Goal: Task Accomplishment & Management: Manage account settings

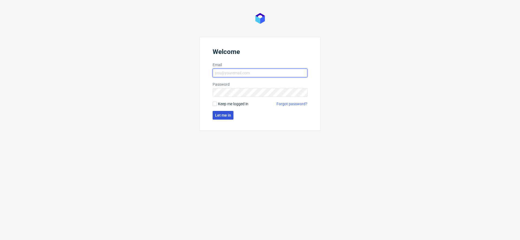
type input "[EMAIL_ADDRESS][DOMAIN_NAME]"
click at [221, 118] on button "Let me in" at bounding box center [223, 115] width 21 height 9
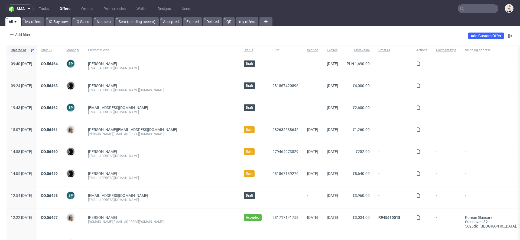
click at [471, 12] on input "text" at bounding box center [478, 8] width 41 height 9
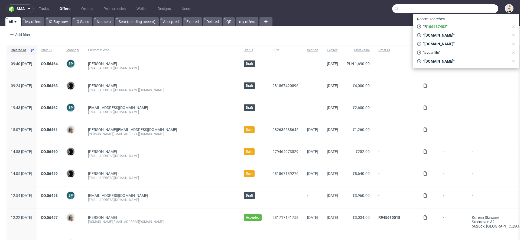
paste input "[EMAIL_ADDRESS][DOMAIN_NAME]"
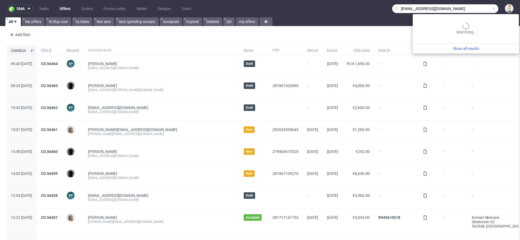
type input "bram@wakuli.com"
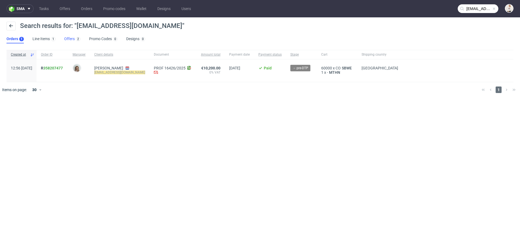
click at [77, 42] on link "Offers 2" at bounding box center [72, 39] width 16 height 9
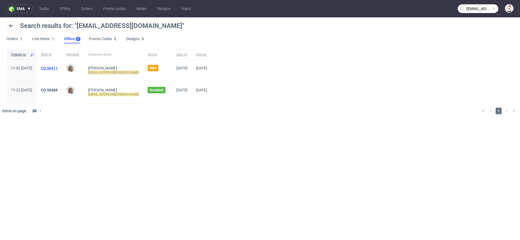
click at [58, 67] on link "CO.56411" at bounding box center [49, 68] width 17 height 4
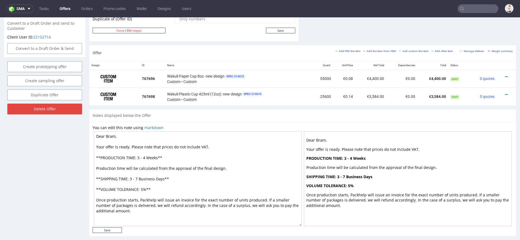
scroll to position [295, 0]
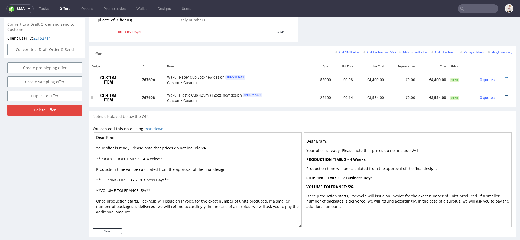
click at [505, 94] on icon at bounding box center [506, 96] width 3 height 4
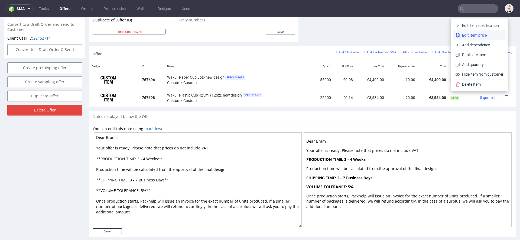
click at [474, 35] on span "Edit item price" at bounding box center [482, 34] width 44 height 5
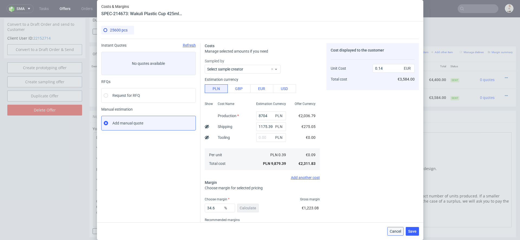
click at [397, 228] on button "Cancel" at bounding box center [395, 231] width 16 height 9
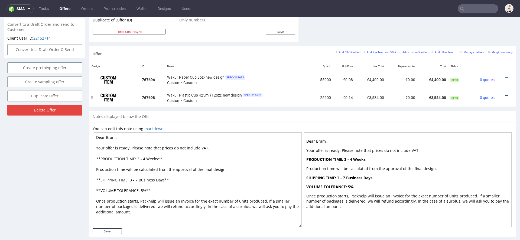
click at [505, 94] on icon at bounding box center [506, 96] width 3 height 4
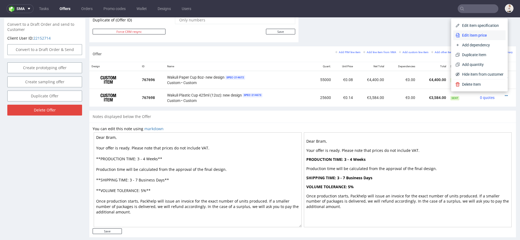
click at [481, 34] on span "Edit item price" at bounding box center [482, 34] width 44 height 5
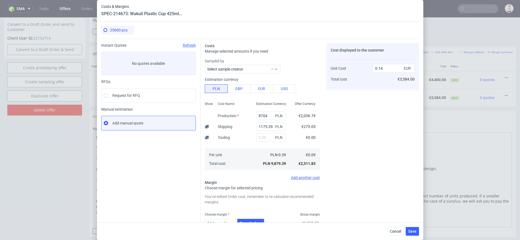
click at [387, 229] on div "Cancel Save" at bounding box center [260, 231] width 326 height 18
click at [398, 232] on span "Cancel" at bounding box center [395, 231] width 11 height 4
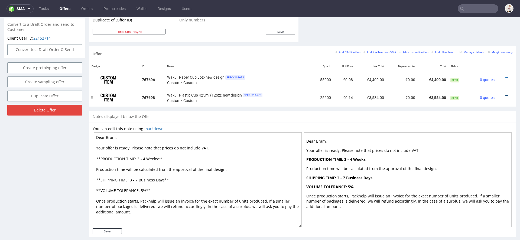
click at [505, 94] on icon at bounding box center [506, 96] width 3 height 4
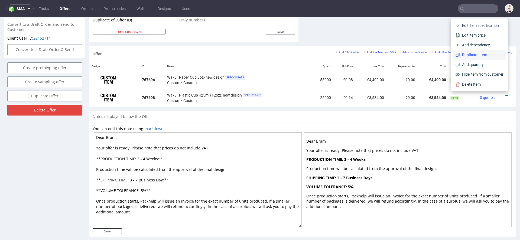
click at [471, 57] on span "Duplicate Item" at bounding box center [482, 54] width 44 height 5
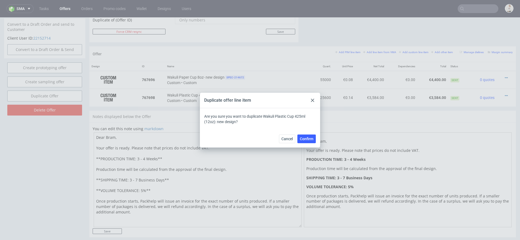
click at [311, 99] on use at bounding box center [312, 100] width 3 height 3
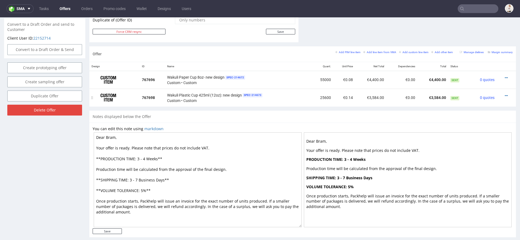
click at [499, 94] on div at bounding box center [505, 95] width 12 height 5
click at [504, 94] on div at bounding box center [505, 95] width 12 height 5
click at [503, 94] on div at bounding box center [505, 95] width 12 height 5
click at [505, 94] on icon at bounding box center [506, 96] width 3 height 4
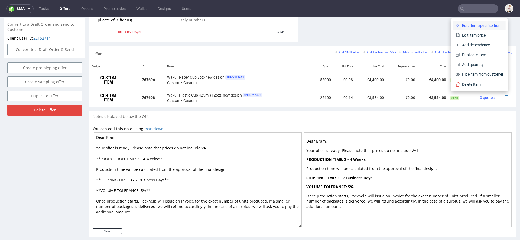
click at [472, 25] on span "Edit item specification" at bounding box center [482, 25] width 44 height 5
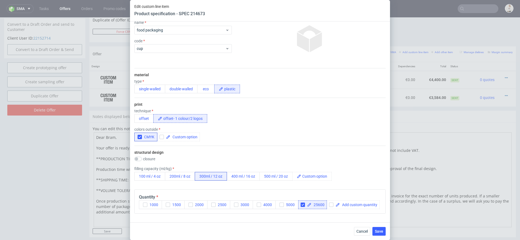
scroll to position [100, 0]
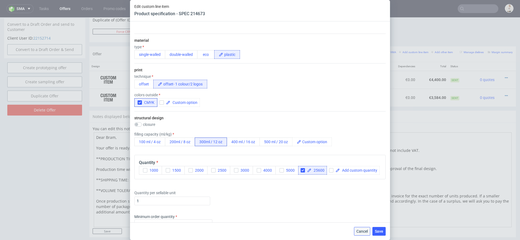
click at [362, 231] on span "Cancel" at bounding box center [361, 231] width 11 height 4
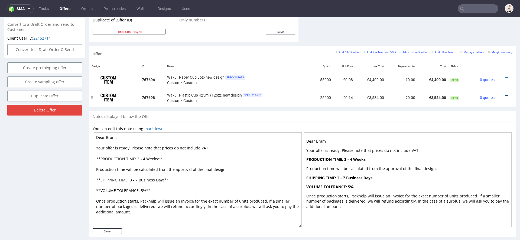
click at [505, 94] on icon at bounding box center [506, 96] width 3 height 4
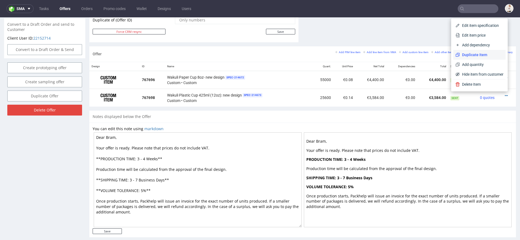
click at [471, 57] on span "Duplicate Item" at bounding box center [482, 54] width 44 height 5
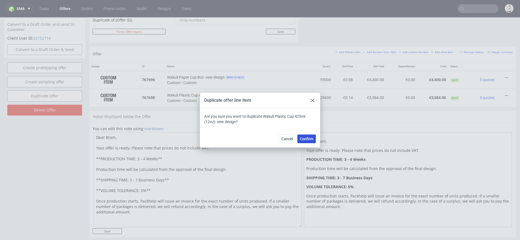
click at [308, 138] on span "Confirm" at bounding box center [307, 139] width 14 height 4
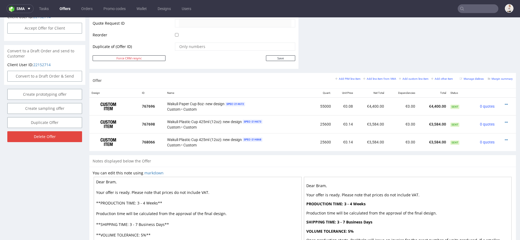
scroll to position [274, 0]
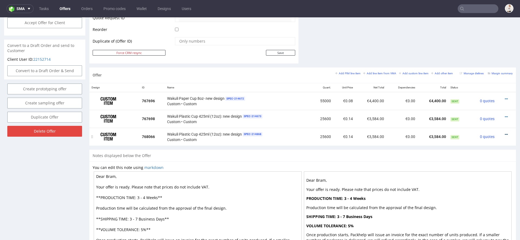
click at [505, 132] on icon at bounding box center [506, 134] width 3 height 4
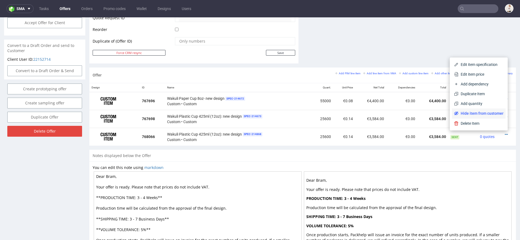
click at [483, 115] on span "Hide item from customer" at bounding box center [480, 112] width 45 height 5
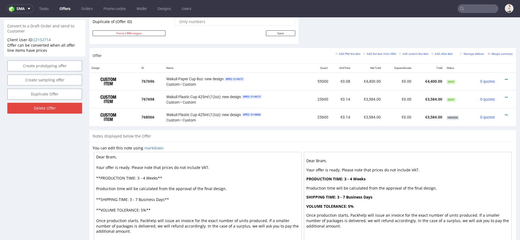
scroll to position [293, 0]
click at [505, 95] on icon at bounding box center [506, 97] width 3 height 4
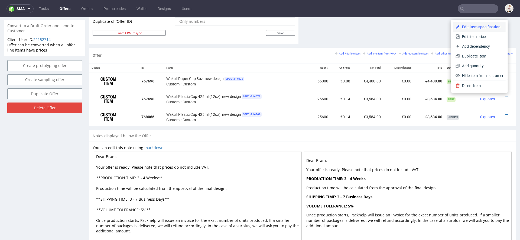
click at [476, 22] on li "Edit item specification" at bounding box center [479, 27] width 52 height 10
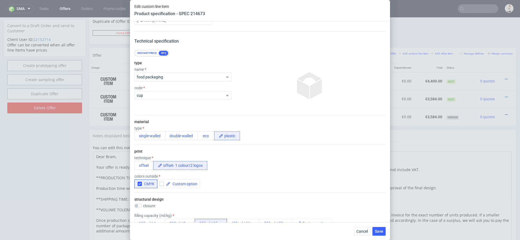
scroll to position [21, 0]
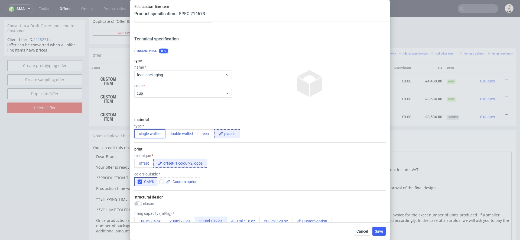
click at [151, 134] on button "single-walled" at bounding box center [149, 133] width 31 height 9
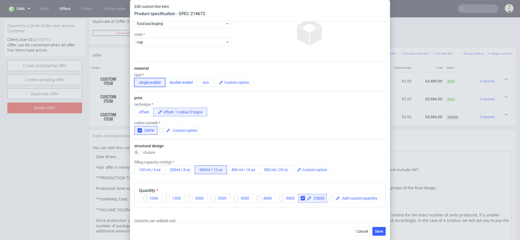
scroll to position [82, 0]
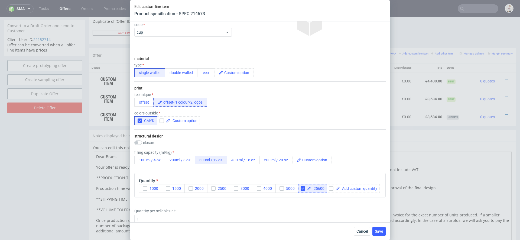
click at [319, 187] on span "25600" at bounding box center [317, 188] width 13 height 4
checkbox input "true"
click at [377, 233] on span "Save" at bounding box center [379, 231] width 8 height 4
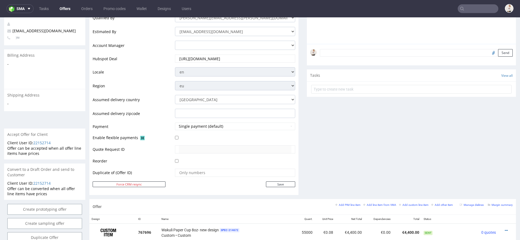
scroll to position [270, 0]
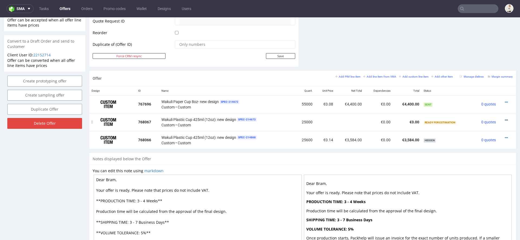
click at [505, 118] on icon at bounding box center [506, 120] width 3 height 4
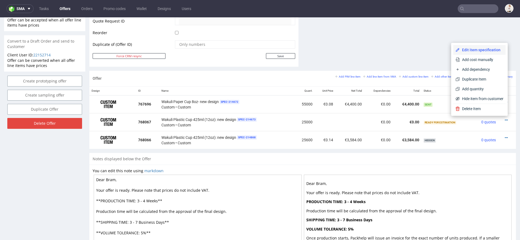
click at [482, 54] on li "Edit item specification" at bounding box center [479, 50] width 52 height 10
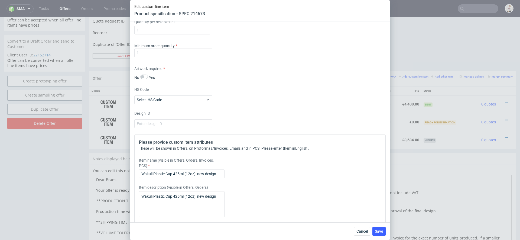
scroll to position [271, 0]
click at [160, 173] on input "Wakuli Plastic Cup 425ml (12oz): new design" at bounding box center [182, 172] width 86 height 9
type input "Wakuli Paper Cup 425ml (12oz): new design"
click at [158, 192] on textarea "Wakuli Plastic Cup 425ml (12oz): new design" at bounding box center [182, 203] width 86 height 26
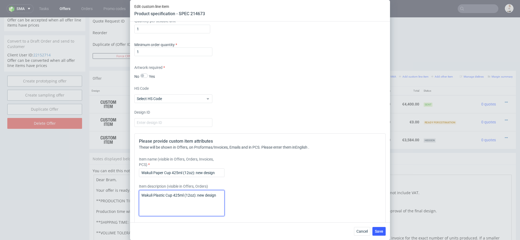
click at [158, 192] on textarea "Wakuli Plastic Cup 425ml (12oz): new design" at bounding box center [182, 203] width 86 height 26
type textarea "Wakuli Paper Cup 425ml (12oz): new design"
click at [337, 182] on div "Please provide custom item attributes These will be shown in Offers, on Proform…" at bounding box center [259, 206] width 251 height 146
click at [382, 230] on span "Save" at bounding box center [379, 231] width 8 height 4
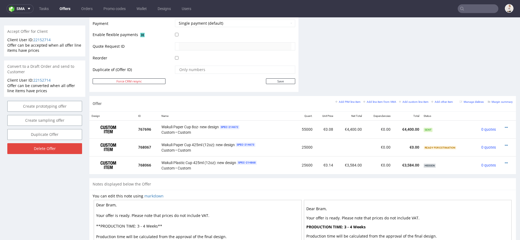
scroll to position [252, 0]
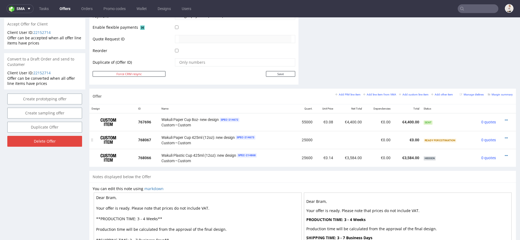
click at [502, 136] on div at bounding box center [505, 137] width 10 height 5
click at [505, 154] on icon at bounding box center [506, 156] width 3 height 4
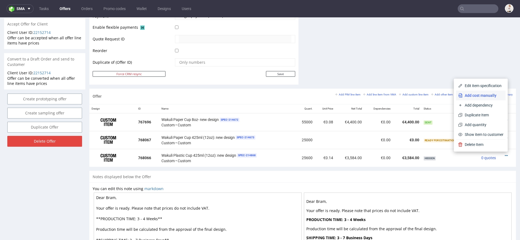
click at [482, 97] on span "Add cost manually" at bounding box center [483, 95] width 41 height 5
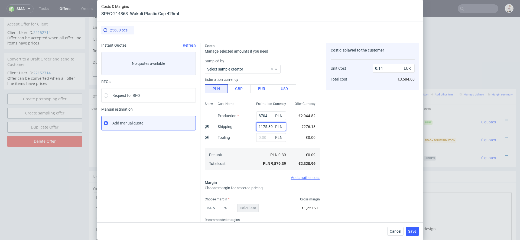
click at [266, 127] on input "1175.39" at bounding box center [271, 126] width 30 height 9
click at [395, 229] on span "Cancel" at bounding box center [395, 231] width 11 height 4
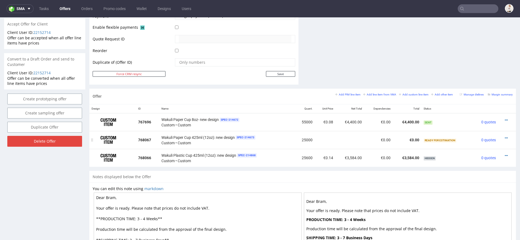
click at [500, 136] on div at bounding box center [505, 137] width 10 height 5
click at [505, 136] on icon at bounding box center [506, 138] width 3 height 4
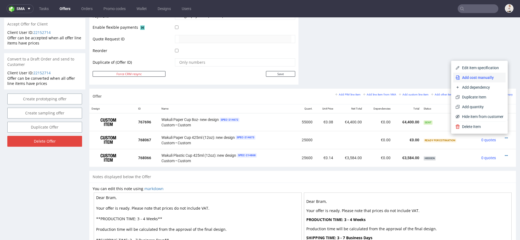
click at [477, 77] on span "Add cost manually" at bounding box center [482, 77] width 44 height 5
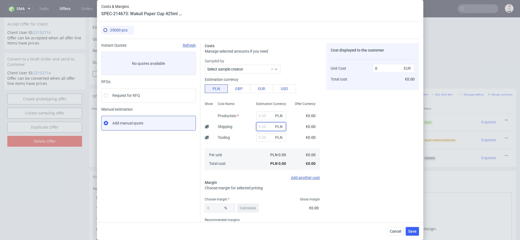
click at [266, 127] on input "text" at bounding box center [271, 126] width 30 height 9
paste input "1175.39"
type input "1175.39"
type input "0.01"
click at [319, 114] on div "€0.00" at bounding box center [310, 115] width 18 height 11
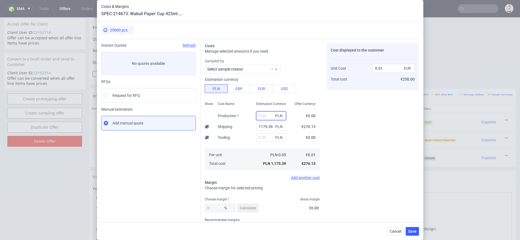
click at [265, 115] on input "text" at bounding box center [271, 115] width 30 height 9
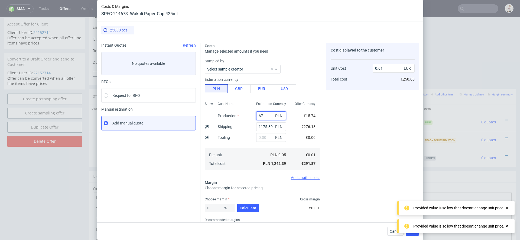
type input "675"
type input "0.02"
type input "6750"
type input "0.07"
type input "6750"
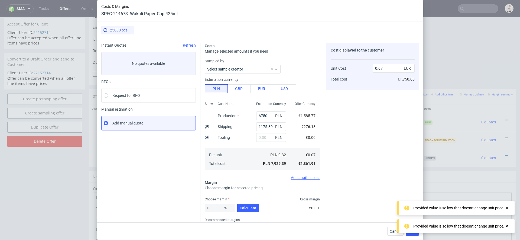
click at [378, 148] on div "Cost displayed to the customer Unit Cost Total cost 0.07 EUR €1,750.00" at bounding box center [372, 142] width 93 height 198
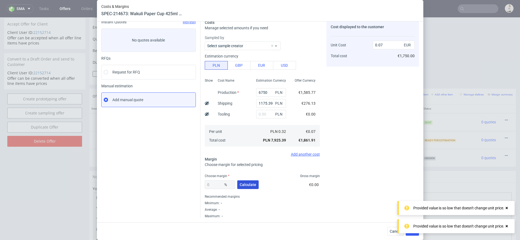
click at [248, 183] on span "Calculate" at bounding box center [248, 185] width 17 height 4
type input "35.22"
type input "0.11"
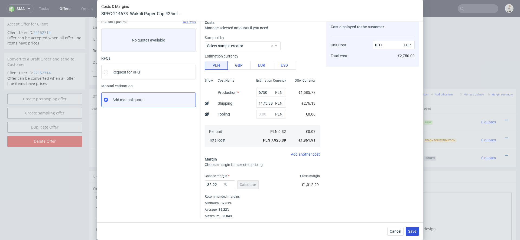
click at [414, 232] on span "Save" at bounding box center [412, 231] width 8 height 4
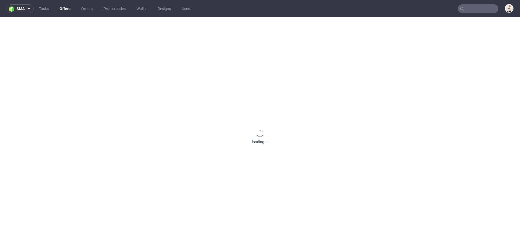
scroll to position [0, 0]
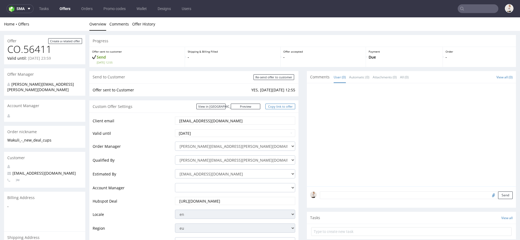
click at [284, 106] on link "Copy link to offer" at bounding box center [280, 106] width 30 height 6
click at [282, 105] on link "Copy link to offer" at bounding box center [280, 106] width 30 height 6
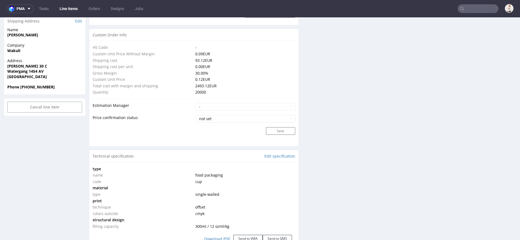
scroll to position [446, 0]
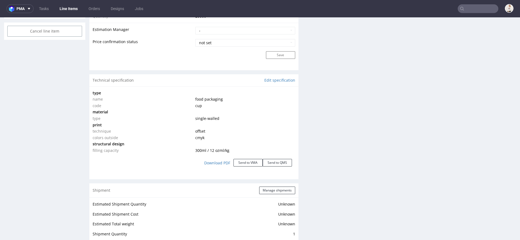
click at [209, 149] on span "300ml / 12 oz ml/kg" at bounding box center [212, 150] width 34 height 5
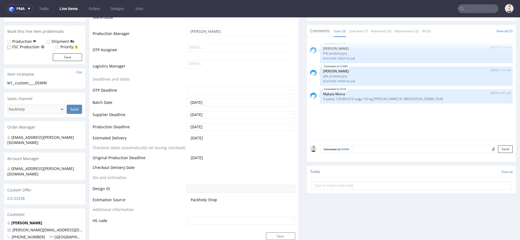
scroll to position [0, 0]
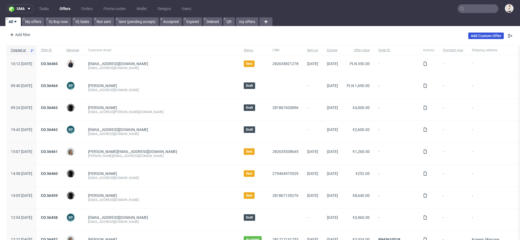
click at [480, 37] on link "Add Custom Offer" at bounding box center [485, 35] width 35 height 6
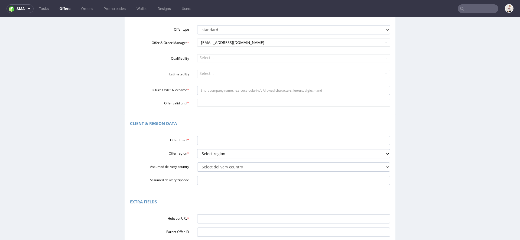
scroll to position [62, 0]
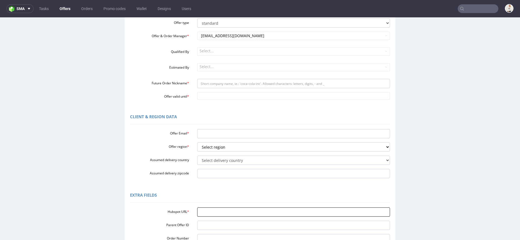
click at [211, 209] on input "Hubspot URL *" at bounding box center [293, 211] width 193 height 9
paste input "https://app-eu1.hubspot.com/contacts/25600958/record/0-3/281867457784/"
type input "https://app-eu1.hubspot.com/contacts/25600958/record/0-3/281867457784/"
click at [207, 197] on div "Extra Fields" at bounding box center [260, 195] width 260 height 13
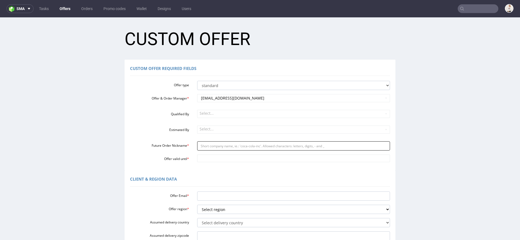
click at [218, 144] on input "Future Order Nickname *" at bounding box center [293, 145] width 193 height 9
paste input "infogusandbellacom"
type input "infogusandbellacom"
click at [216, 153] on div "Offer type standard prototyping sampling Offer & Order Manager * mari.fok@packh…" at bounding box center [260, 120] width 260 height 83
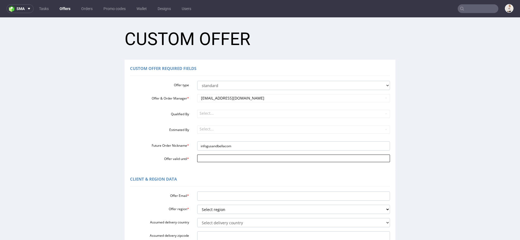
click at [216, 158] on input "Offer valid until *" at bounding box center [293, 158] width 193 height 8
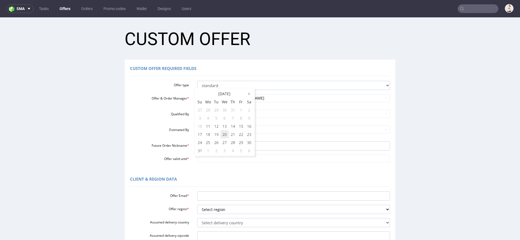
click at [222, 132] on td "20" at bounding box center [224, 134] width 8 height 8
type input "2025-08-20"
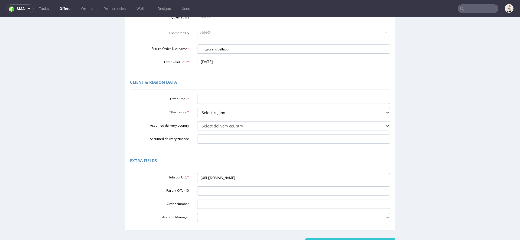
scroll to position [101, 0]
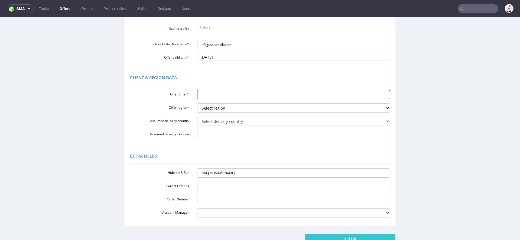
click at [216, 96] on input "Offer Email *" at bounding box center [293, 94] width 193 height 9
paste input "info@gusandbella.com"
type input "info@gusandbella.com"
click at [217, 102] on div "Offer Email * info@gusandbella.com Offer region * Select region eu gb de pl fr …" at bounding box center [260, 113] width 260 height 51
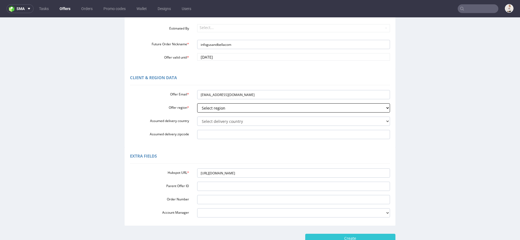
click at [217, 107] on select "Select region eu gb de pl fr it es" at bounding box center [293, 107] width 193 height 9
select select "gb"
click at [197, 103] on select "Select region eu gb de pl fr it es" at bounding box center [293, 107] width 193 height 9
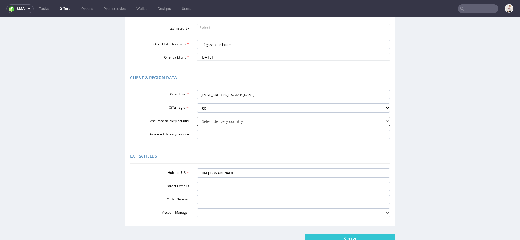
click at [210, 124] on select "Select delivery country Andorra Afghanistan Anguilla Albania Armenia Antarctica…" at bounding box center [293, 120] width 193 height 9
select select "77"
click at [197, 116] on select "Select delivery country Andorra Afghanistan Anguilla Albania Armenia Antarctica…" at bounding box center [293, 120] width 193 height 9
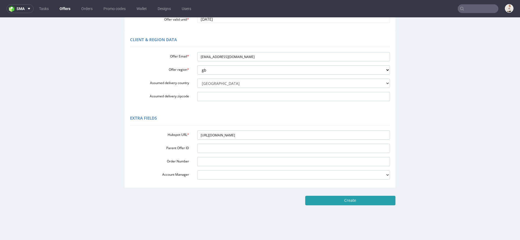
click at [326, 197] on input "Create" at bounding box center [350, 200] width 90 height 9
type input "Please wait..."
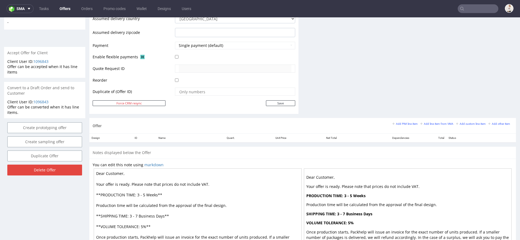
scroll to position [243, 0]
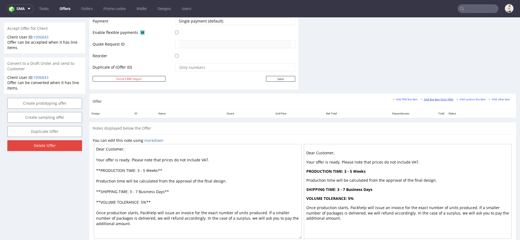
click at [425, 99] on small "Add line item from VMA" at bounding box center [436, 99] width 33 height 3
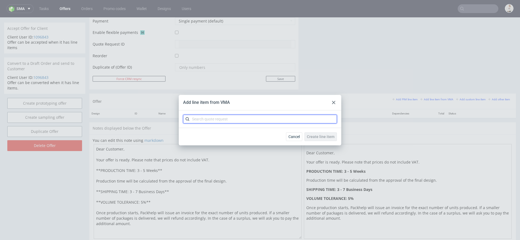
click at [295, 116] on input "text" at bounding box center [260, 119] width 154 height 9
paste input "CAZG"
type input "CAZG"
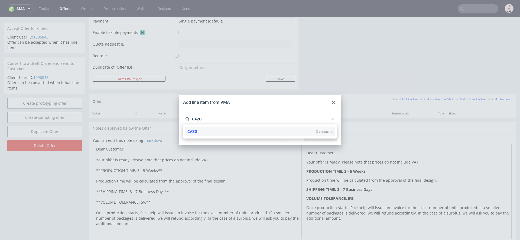
click at [253, 130] on div "CAZG 3 variants" at bounding box center [259, 131] width 149 height 10
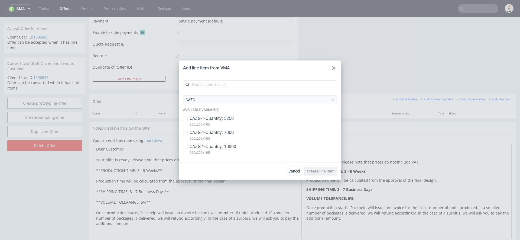
click at [239, 118] on div "CAZG-1 • Quantity: 5250 260x200x105" at bounding box center [260, 122] width 154 height 14
checkbox input "true"
click at [236, 130] on div "CAZG-1 • Quantity: 7000 260x200x105" at bounding box center [260, 136] width 154 height 14
checkbox input "true"
click at [236, 148] on p "CAZG-1 • Quantity: 10000" at bounding box center [213, 147] width 47 height 6
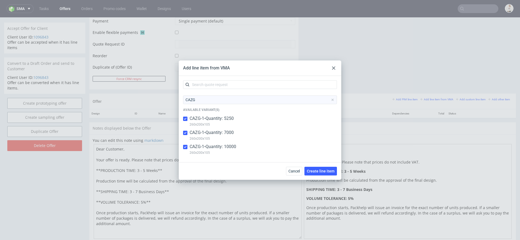
checkbox input "true"
click at [324, 170] on span "Create line item" at bounding box center [321, 171] width 28 height 4
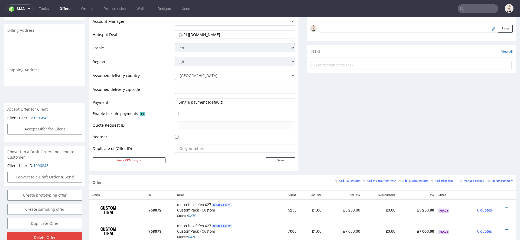
scroll to position [315, 0]
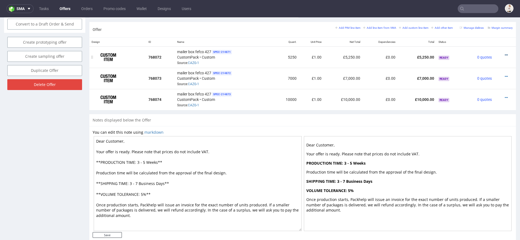
click at [505, 53] on icon at bounding box center [506, 55] width 3 height 4
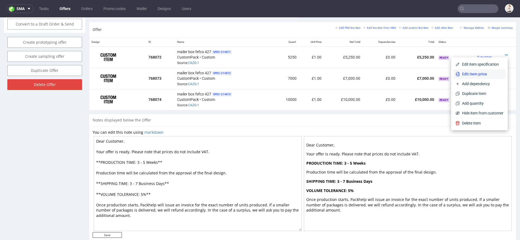
click at [477, 73] on span "Edit item price" at bounding box center [482, 73] width 44 height 5
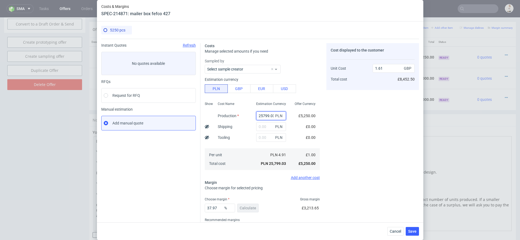
click at [264, 117] on input "25799.03" at bounding box center [271, 115] width 30 height 9
paste input "12862.5"
type input "12862.5"
type input "0.8"
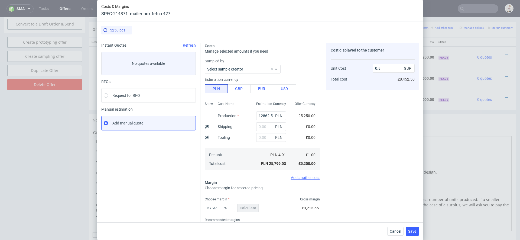
click at [326, 123] on div "Costs Manage selected amounts if you need Sampled by Select sample creator Esti…" at bounding box center [309, 140] width 219 height 203
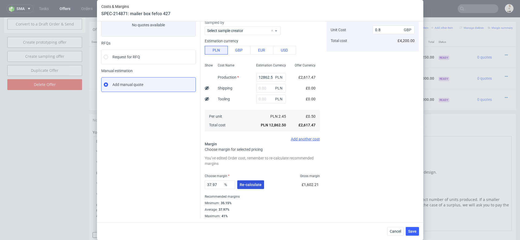
click at [246, 184] on span "Re-calculate" at bounding box center [251, 185] width 22 height 4
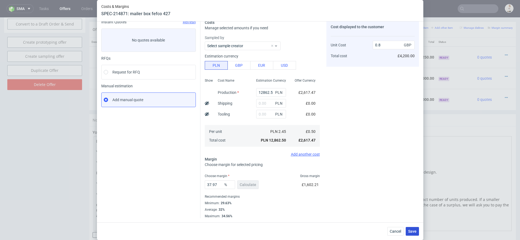
click at [415, 230] on span "Save" at bounding box center [412, 231] width 8 height 4
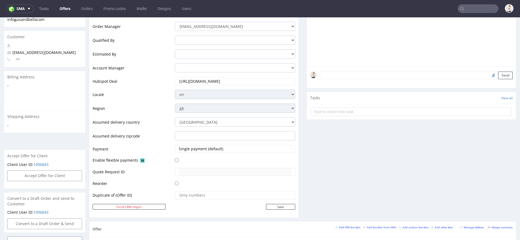
scroll to position [325, 0]
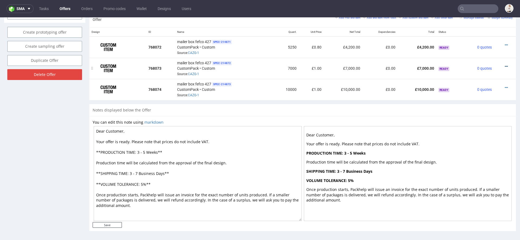
click at [505, 66] on icon at bounding box center [506, 66] width 3 height 4
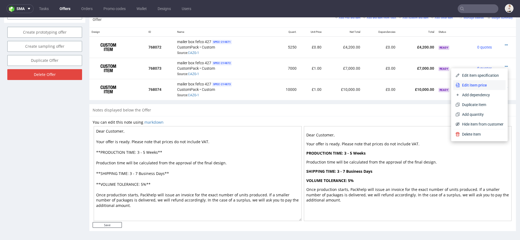
click at [480, 84] on span "Edit item price" at bounding box center [482, 84] width 44 height 5
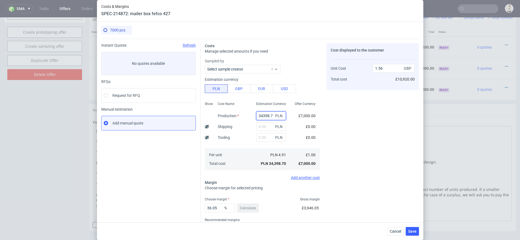
click at [262, 116] on input "34398.7" at bounding box center [271, 115] width 30 height 9
paste input "16240"
type input "16240"
click at [351, 146] on div "Cost displayed to the customer Unit Cost Total cost 1.56 GBP £10,920.00" at bounding box center [372, 142] width 93 height 198
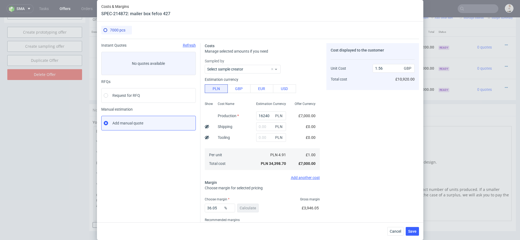
type input "0.74"
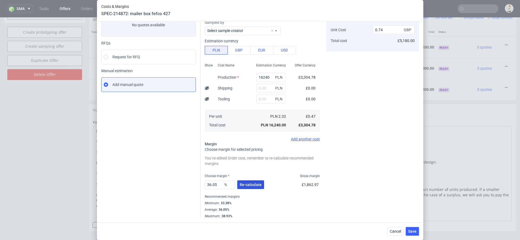
click at [258, 183] on span "Re-calculate" at bounding box center [251, 185] width 22 height 4
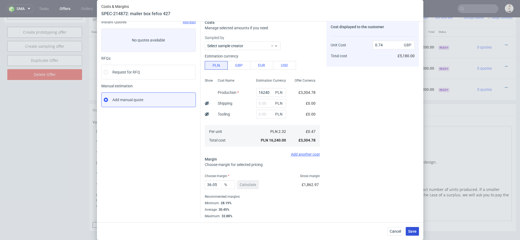
click at [415, 230] on span "Save" at bounding box center [412, 231] width 8 height 4
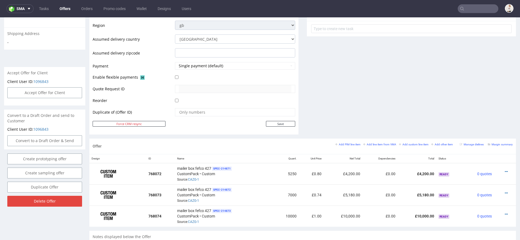
scroll to position [325, 0]
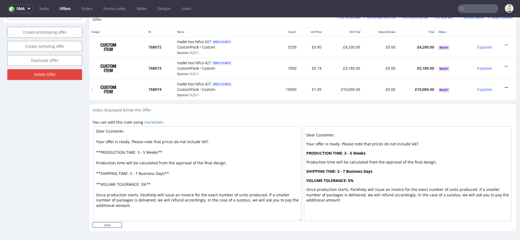
click at [505, 86] on icon at bounding box center [506, 88] width 3 height 4
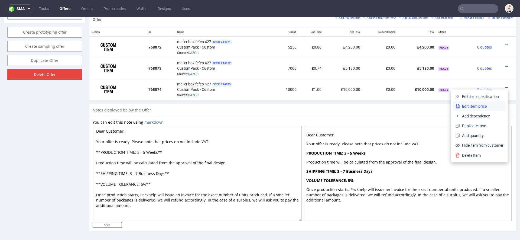
click at [468, 108] on span "Edit item price" at bounding box center [482, 105] width 44 height 5
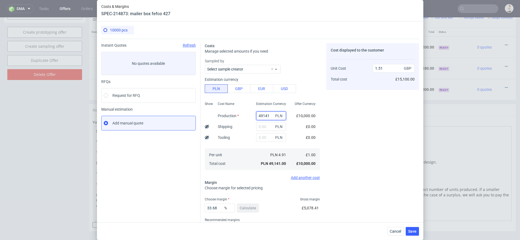
click at [263, 117] on input "49141" at bounding box center [271, 115] width 30 height 9
paste input "22000"
type input "49 22000 141"
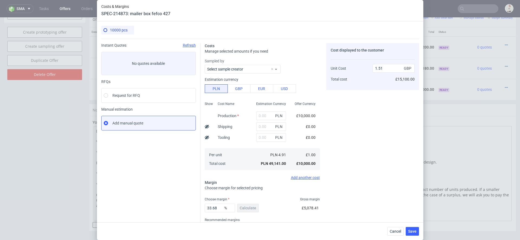
type input "0"
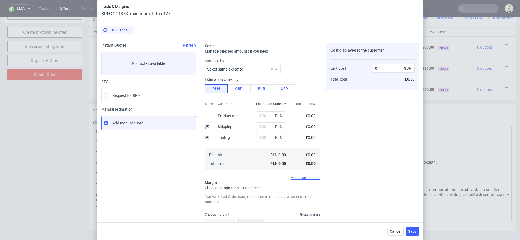
click at [317, 133] on div "£0.00" at bounding box center [310, 137] width 18 height 11
click at [263, 114] on input "text" at bounding box center [271, 115] width 30 height 9
paste input "22000"
type input "22000"
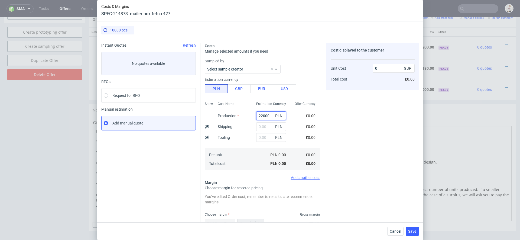
type input "0.68"
type input "22000"
click at [297, 132] on div "Offer Currency £4,476.91 £0.00 £0.00 £0.45 £4,476.91" at bounding box center [305, 134] width 30 height 71
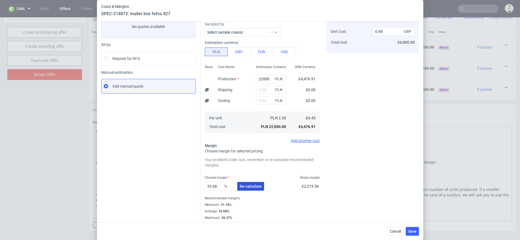
click at [252, 182] on button "Re-calculate" at bounding box center [250, 186] width 27 height 9
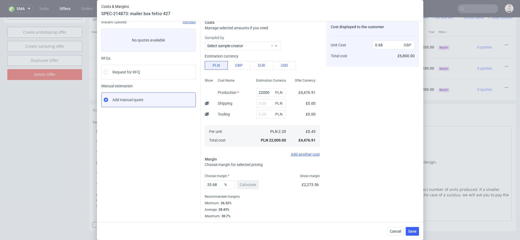
click at [416, 235] on div "Cancel Save" at bounding box center [260, 231] width 326 height 18
click at [411, 230] on span "Save" at bounding box center [412, 231] width 8 height 4
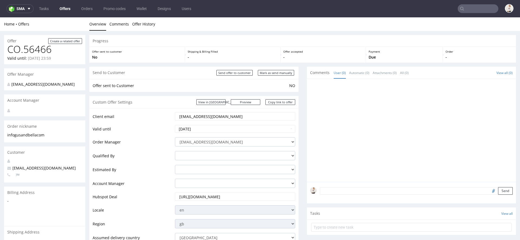
scroll to position [0, 0]
click at [470, 11] on input "text" at bounding box center [478, 8] width 41 height 9
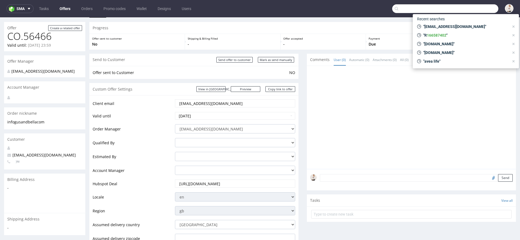
scroll to position [16, 0]
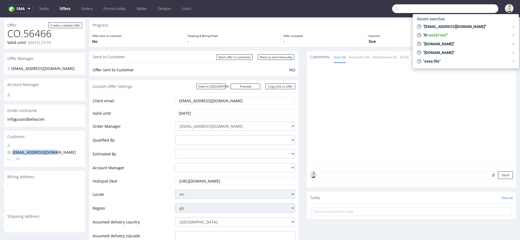
drag, startPoint x: 66, startPoint y: 151, endPoint x: 2, endPoint y: 151, distance: 64.7
copy span "[EMAIL_ADDRESS][DOMAIN_NAME]"
click at [407, 6] on input "text" at bounding box center [445, 8] width 106 height 9
paste input "[EMAIL_ADDRESS][DOMAIN_NAME]"
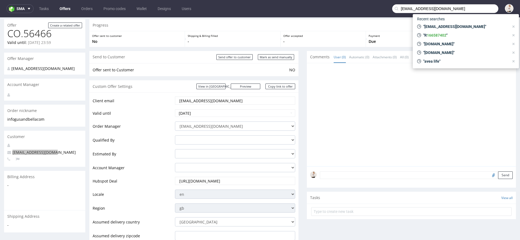
type input "[EMAIL_ADDRESS][DOMAIN_NAME]"
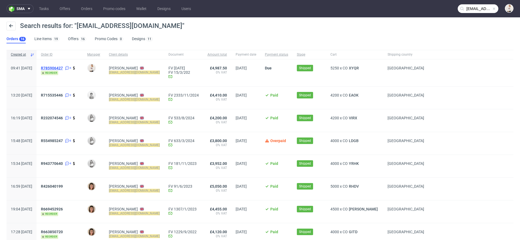
click at [60, 66] on span "R785906427" at bounding box center [52, 68] width 22 height 4
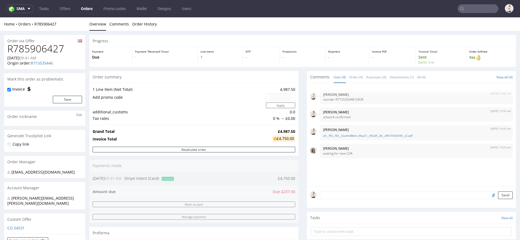
type input "[EMAIL_ADDRESS][DOMAIN_NAME]"
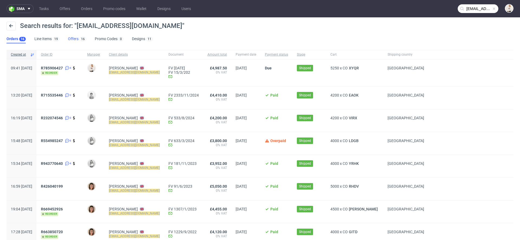
click at [74, 37] on link "Offers 16" at bounding box center [77, 39] width 18 height 9
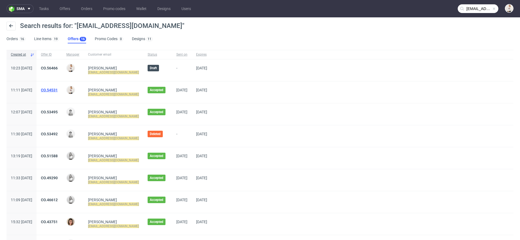
click at [58, 89] on link "CO.54531" at bounding box center [49, 90] width 17 height 4
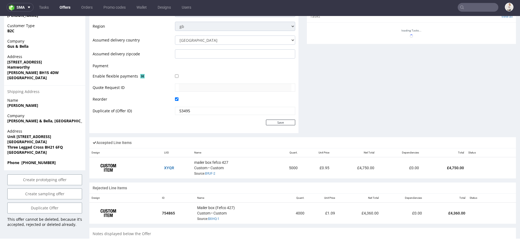
scroll to position [346, 0]
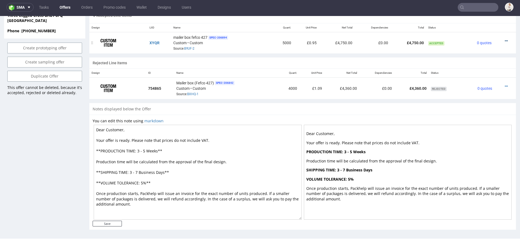
click at [505, 39] on icon at bounding box center [506, 41] width 3 height 4
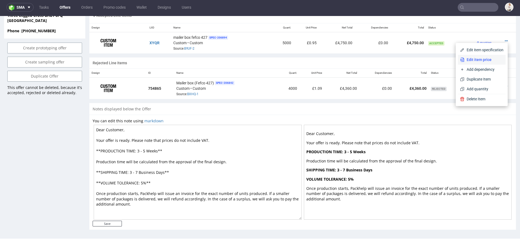
click at [482, 59] on span "Edit item price" at bounding box center [483, 59] width 39 height 5
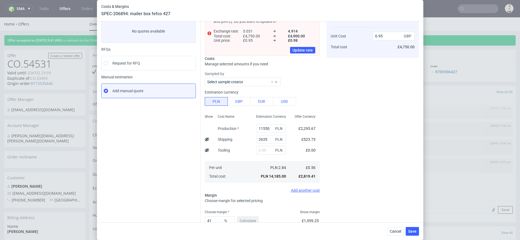
scroll to position [27, 0]
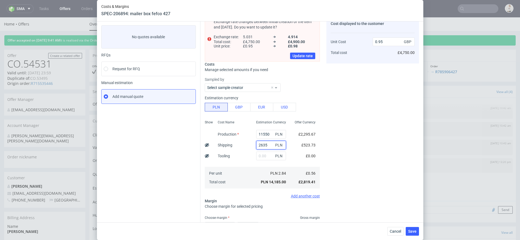
drag, startPoint x: 269, startPoint y: 146, endPoint x: 208, endPoint y: 142, distance: 61.4
click at [208, 142] on div "Show Cost Name Production Shipping Tooling Per unit Total cost Estimation Curre…" at bounding box center [262, 153] width 115 height 71
click at [396, 229] on span "Cancel" at bounding box center [395, 231] width 11 height 4
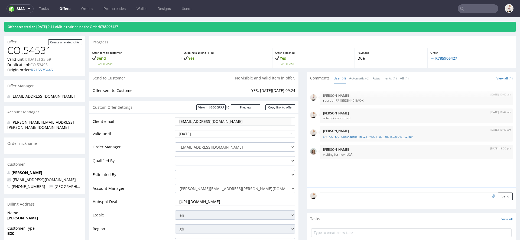
scroll to position [0, 0]
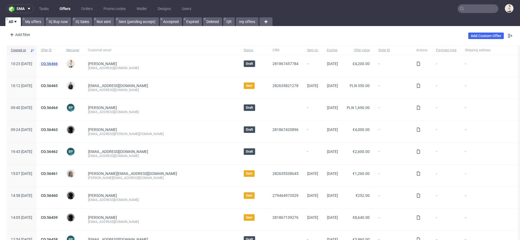
click at [58, 62] on link "CO.56466" at bounding box center [49, 63] width 17 height 4
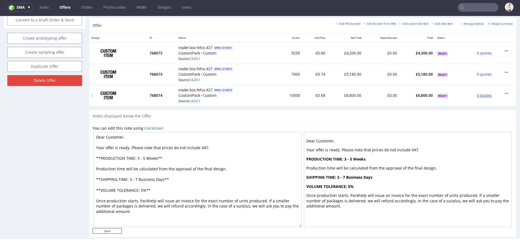
scroll to position [325, 0]
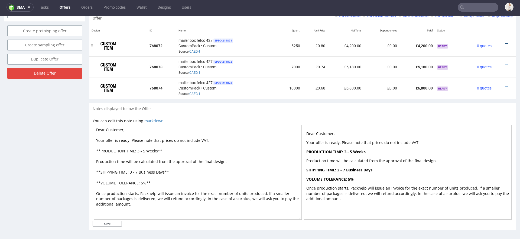
click at [505, 43] on icon at bounding box center [506, 44] width 3 height 4
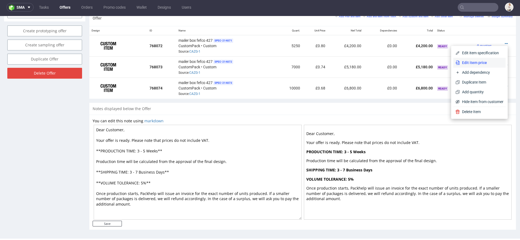
click at [460, 61] on span "Edit item price" at bounding box center [482, 62] width 44 height 5
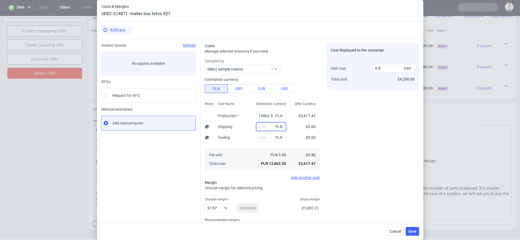
click at [261, 126] on input "text" at bounding box center [271, 126] width 30 height 9
type input "4800"
type input "1.11"
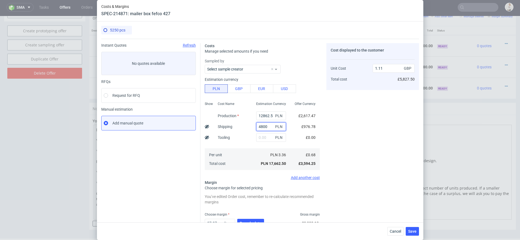
type input "4800"
click at [332, 147] on div "Cost displayed to the customer Unit Cost Total cost 1.11 GBP £5,827.50" at bounding box center [372, 149] width 93 height 213
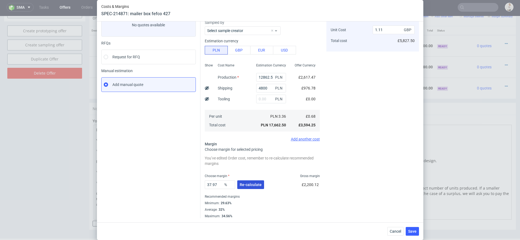
click at [251, 181] on button "Re-calculate" at bounding box center [250, 184] width 27 height 9
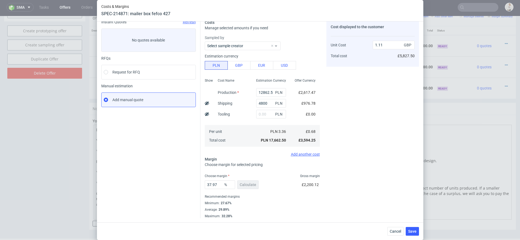
scroll to position [0, 0]
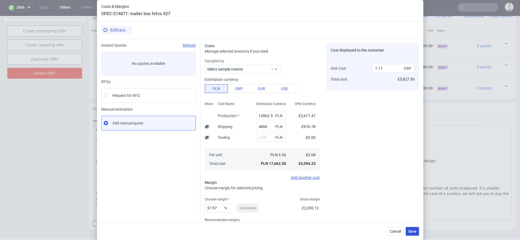
click at [415, 234] on button "Save" at bounding box center [412, 231] width 13 height 9
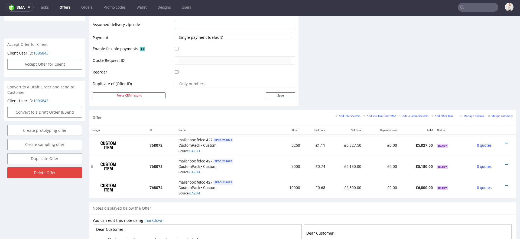
scroll to position [229, 0]
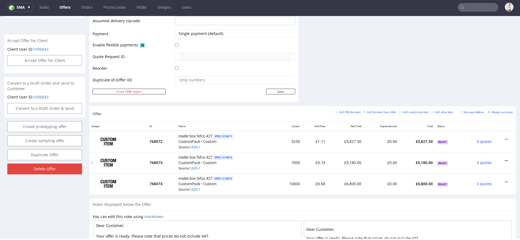
click at [505, 159] on icon at bounding box center [506, 161] width 3 height 4
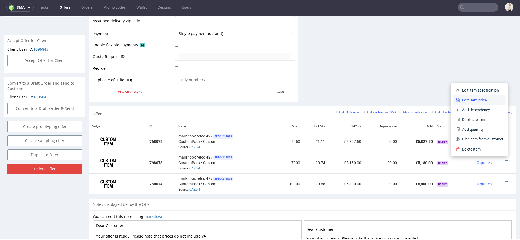
click at [476, 97] on span "Edit item price" at bounding box center [482, 99] width 44 height 5
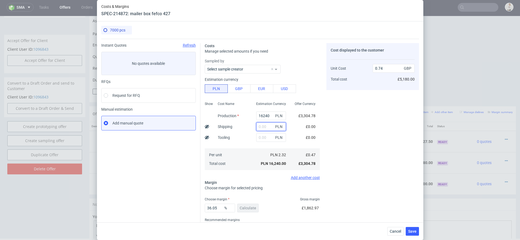
click at [263, 125] on input "text" at bounding box center [271, 126] width 30 height 9
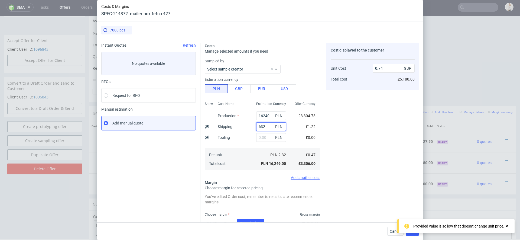
type input "6320"
type input "1.02"
type input "6320"
click at [375, 145] on div "Cost displayed to the customer Unit Cost Total cost 1.02 GBP £7,140.00" at bounding box center [372, 149] width 93 height 213
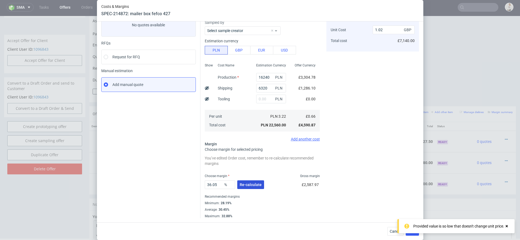
click at [257, 185] on span "Re-calculate" at bounding box center [251, 185] width 22 height 4
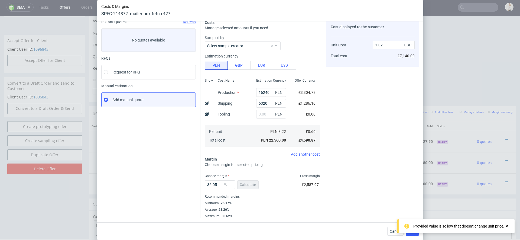
scroll to position [0, 0]
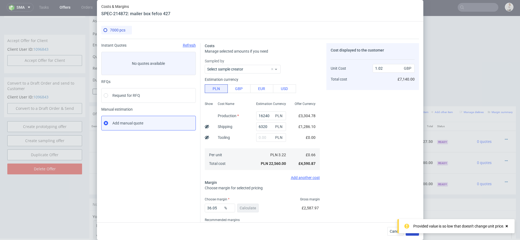
click at [414, 234] on button "Save" at bounding box center [412, 231] width 13 height 9
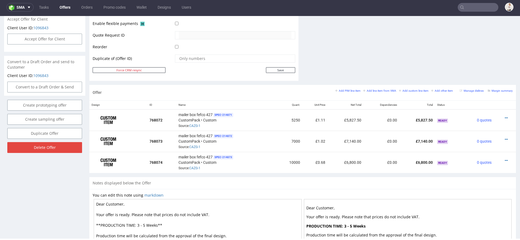
scroll to position [325, 0]
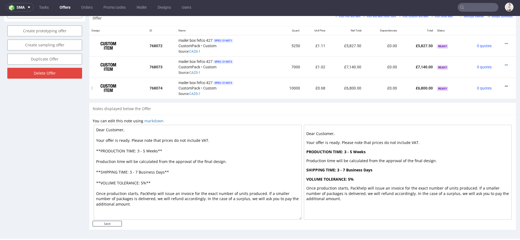
click at [505, 84] on icon at bounding box center [506, 86] width 3 height 4
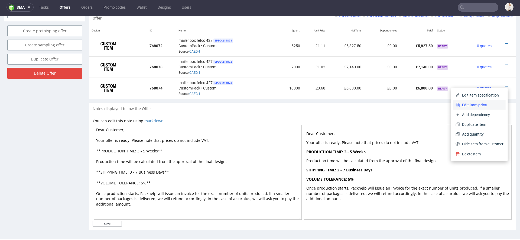
click at [460, 106] on span "Edit item price" at bounding box center [482, 104] width 44 height 5
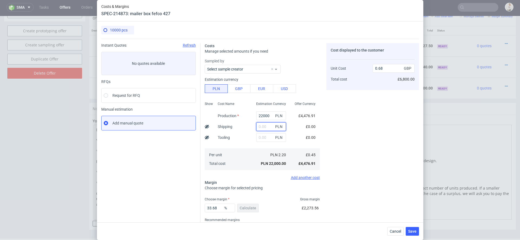
click at [266, 126] on input "text" at bounding box center [271, 126] width 30 height 9
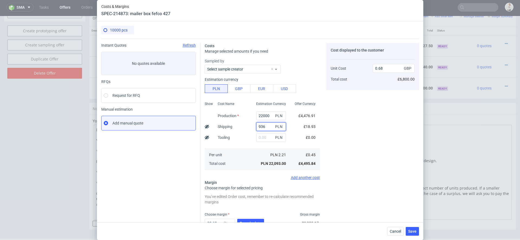
type input "9360"
type input "0.96"
type input "9360"
click at [343, 145] on div "Cost displayed to the customer Unit Cost Total cost 0.96 GBP £9,600.00" at bounding box center [372, 149] width 93 height 213
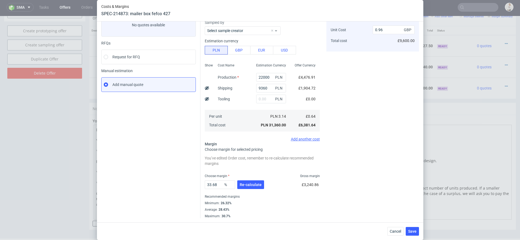
click at [265, 184] on div "33.68 % Re-calculate £3,240.86" at bounding box center [262, 185] width 115 height 15
click at [255, 184] on span "Re-calculate" at bounding box center [251, 185] width 22 height 4
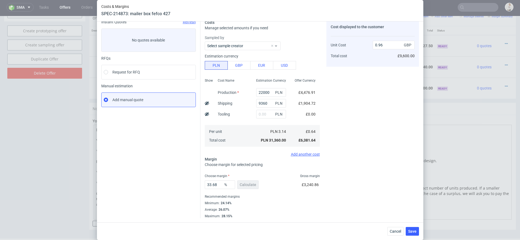
scroll to position [0, 0]
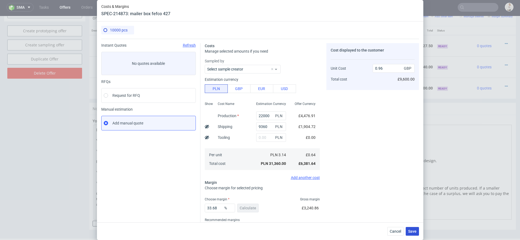
click at [412, 227] on button "Save" at bounding box center [412, 231] width 13 height 9
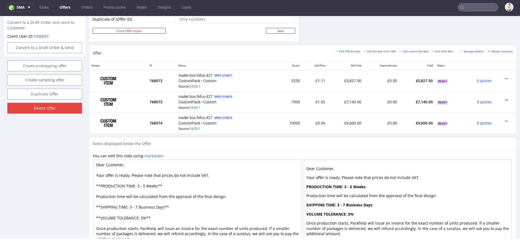
scroll to position [283, 0]
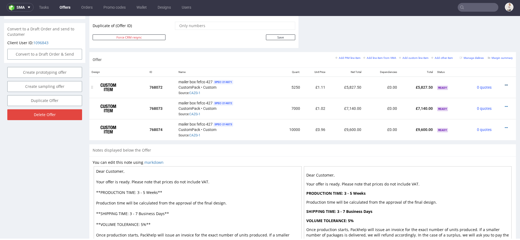
click at [505, 83] on icon at bounding box center [506, 85] width 3 height 4
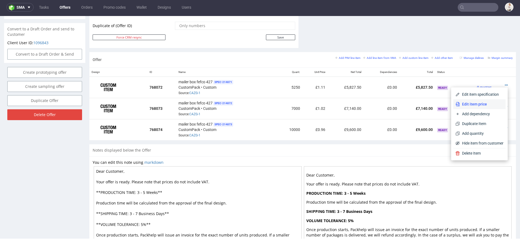
click at [472, 103] on span "Edit item price" at bounding box center [482, 103] width 44 height 5
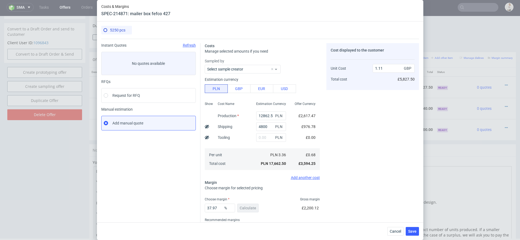
scroll to position [23, 0]
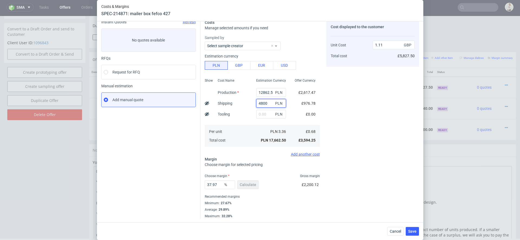
drag, startPoint x: 270, startPoint y: 103, endPoint x: 217, endPoint y: 96, distance: 53.6
click at [217, 96] on div "Show Cost Name Production Shipping Tooling Per unit Total cost Estimation Curre…" at bounding box center [262, 111] width 115 height 71
click at [386, 141] on div "Cost displayed to the customer Unit Cost Total cost 1.11 GBP £5,827.50" at bounding box center [372, 119] width 93 height 198
drag, startPoint x: 267, startPoint y: 103, endPoint x: 204, endPoint y: 103, distance: 62.6
click at [205, 103] on div "Show Cost Name Production Shipping Tooling Per unit Total cost Estimation Curre…" at bounding box center [262, 111] width 115 height 71
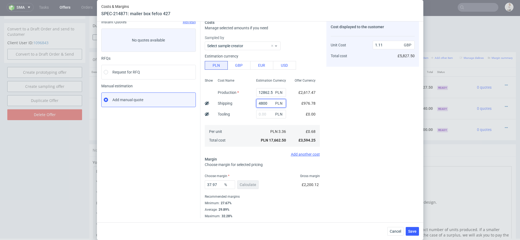
paste input "2635"
type input "2635"
type input "0.97"
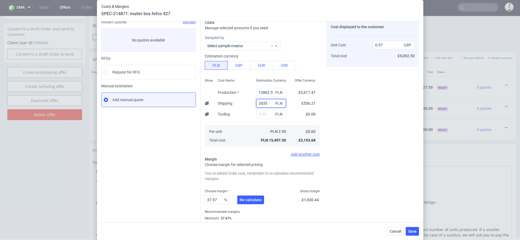
type input "2635"
click at [323, 117] on div "Costs Manage selected amounts if you need Sampled by Select sample creator Esti…" at bounding box center [309, 124] width 219 height 218
click at [251, 198] on span "Re-calculate" at bounding box center [251, 200] width 22 height 4
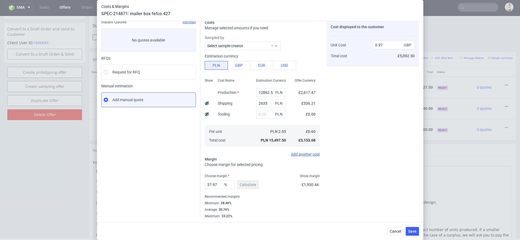
click at [343, 173] on div "Cost displayed to the customer Unit Cost Total cost 0.97 GBP £5,092.50" at bounding box center [372, 119] width 93 height 198
click at [218, 186] on input "37.97" at bounding box center [220, 184] width 30 height 9
click at [412, 227] on button "Save" at bounding box center [412, 231] width 13 height 9
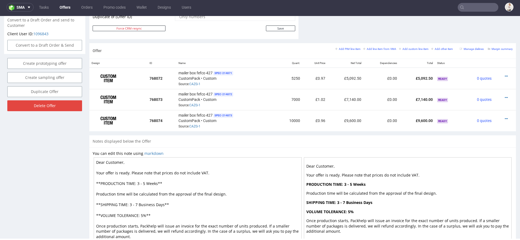
scroll to position [282, 0]
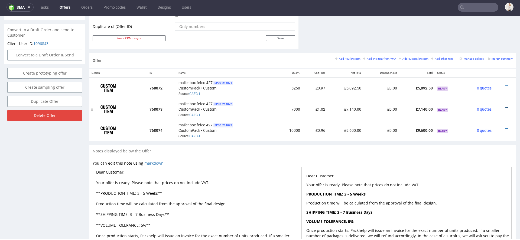
click at [505, 105] on icon at bounding box center [506, 107] width 3 height 4
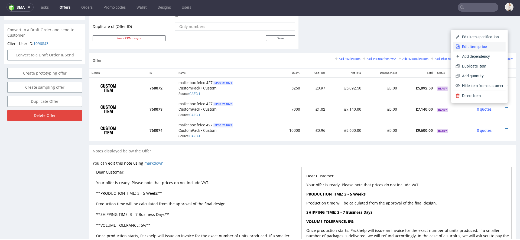
click at [490, 47] on span "Edit item price" at bounding box center [482, 46] width 44 height 5
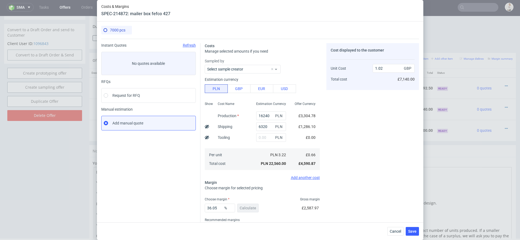
scroll to position [23, 0]
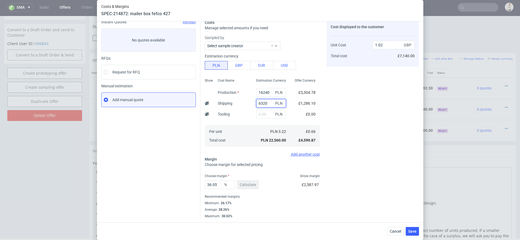
drag, startPoint x: 267, startPoint y: 103, endPoint x: 212, endPoint y: 95, distance: 55.4
click at [212, 95] on div "Show Cost Name Production Shipping Tooling Per unit Total cost Estimation Curre…" at bounding box center [262, 111] width 115 height 71
type input "500"
type input "0.76"
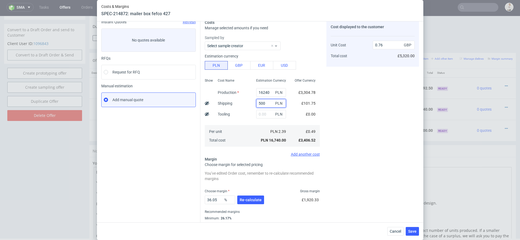
type input "5000"
type input "0.97"
type input "5000"
click at [293, 103] on div "Offer Currency £3,304.78 £1,017.48 £0.00 £0.62 £4,322.26" at bounding box center [305, 111] width 30 height 71
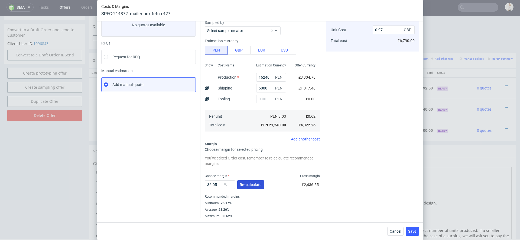
click at [252, 184] on span "Re-calculate" at bounding box center [251, 185] width 22 height 4
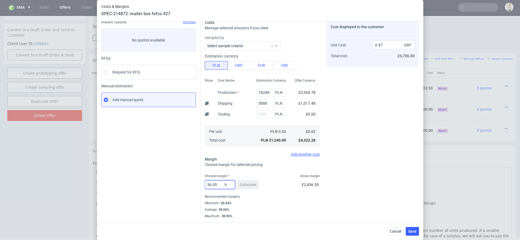
drag, startPoint x: 220, startPoint y: 184, endPoint x: 129, endPoint y: 183, distance: 91.5
click at [129, 183] on div "Instant Quotes Refresh No quotes available RFQs Request for RFQ Manual estimati…" at bounding box center [260, 116] width 318 height 203
type input "33"
type input "0.93"
type input "33"
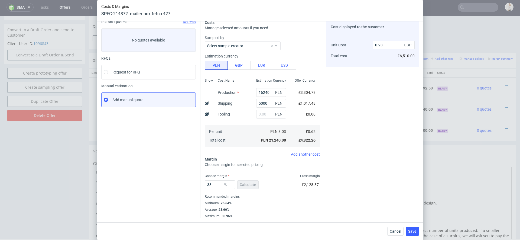
click at [325, 214] on div "Costs Manage selected amounts if you need Sampled by Select sample creator Esti…" at bounding box center [309, 116] width 219 height 203
click at [414, 231] on span "Save" at bounding box center [412, 231] width 8 height 4
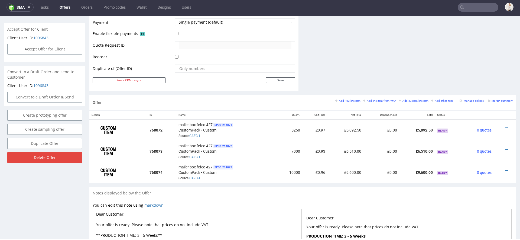
scroll to position [301, 0]
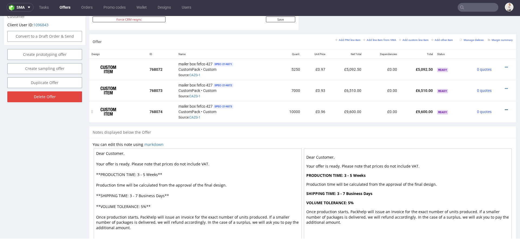
click at [505, 108] on icon at bounding box center [506, 110] width 3 height 4
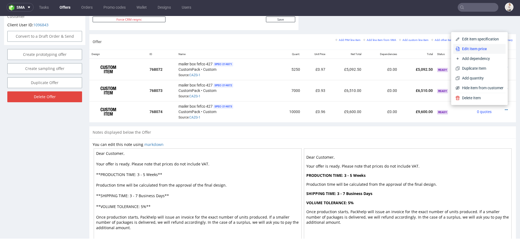
click at [488, 48] on span "Edit item price" at bounding box center [482, 48] width 44 height 5
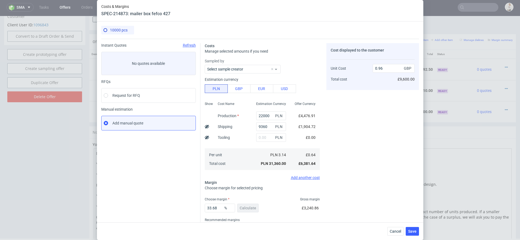
scroll to position [23, 0]
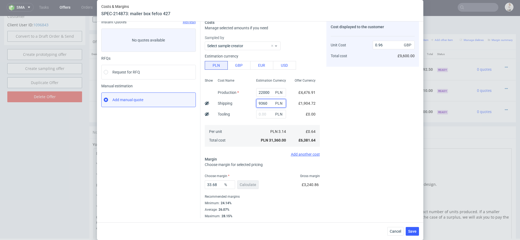
drag, startPoint x: 269, startPoint y: 103, endPoint x: 182, endPoint y: 99, distance: 86.5
click at [182, 99] on div "Instant Quotes Refresh No quotes available RFQs Request for RFQ Manual estimati…" at bounding box center [260, 116] width 318 height 203
type input "7"
type input "0.68"
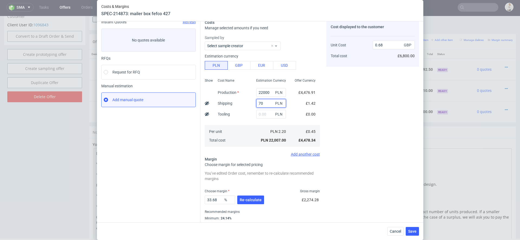
type input "700"
type input "0.69"
type input "7000"
type input "0.89"
type input "7000"
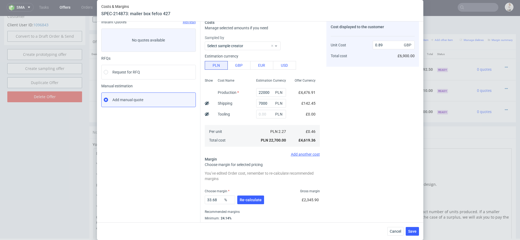
click at [339, 134] on div "Cost displayed to the customer Unit Cost Total cost 0.89 GBP £6,900.00" at bounding box center [372, 126] width 93 height 213
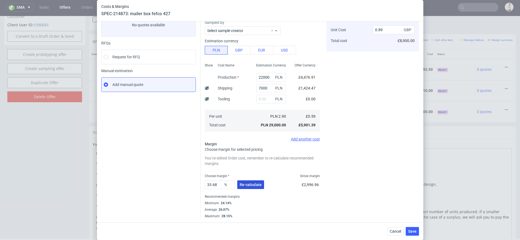
click at [248, 186] on button "Re-calculate" at bounding box center [250, 184] width 27 height 9
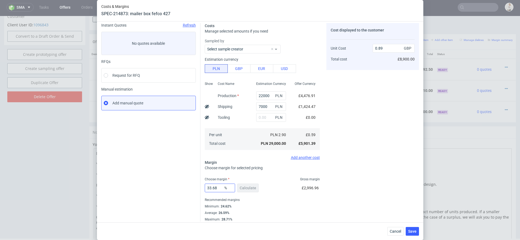
scroll to position [23, 0]
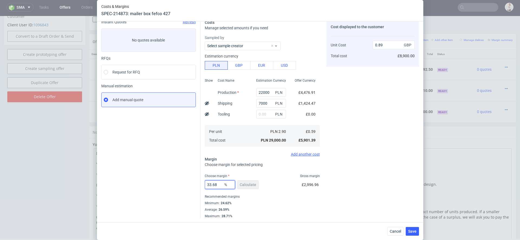
drag, startPoint x: 219, startPoint y: 186, endPoint x: 166, endPoint y: 173, distance: 55.2
click at [166, 173] on div "Instant Quotes Refresh No quotes available RFQs Request for RFQ Manual estimati…" at bounding box center [260, 116] width 318 height 203
type input "29"
type input "0.83"
type input "29"
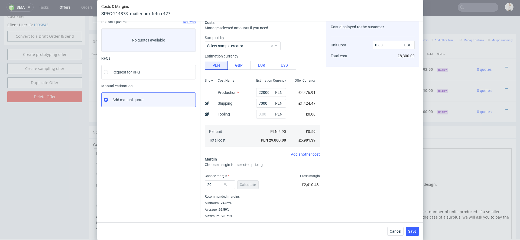
click at [396, 182] on div "Cost displayed to the customer Unit Cost Total cost 0.83 GBP £8,300.00" at bounding box center [372, 119] width 93 height 198
click at [412, 233] on span "Save" at bounding box center [412, 231] width 8 height 4
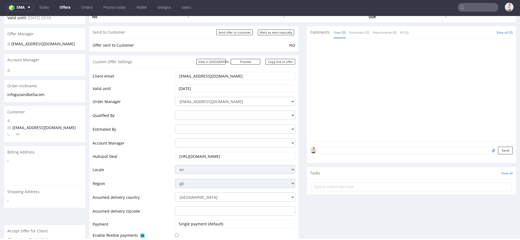
scroll to position [0, 0]
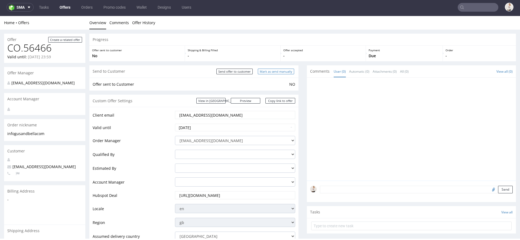
click at [276, 72] on input "Mark as send manually" at bounding box center [276, 72] width 36 height 6
type input "In progress..."
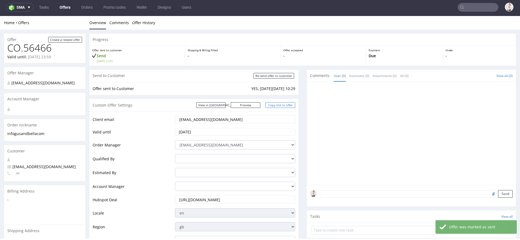
click at [285, 104] on link "Copy link to offer" at bounding box center [280, 105] width 30 height 6
click at [69, 11] on link "Offers" at bounding box center [64, 7] width 17 height 9
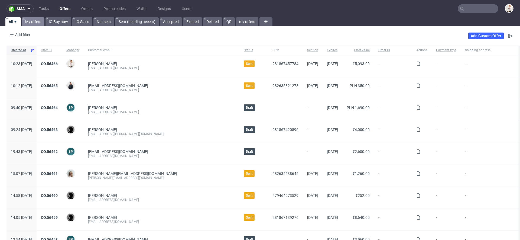
click at [41, 21] on link "My offers" at bounding box center [33, 21] width 22 height 9
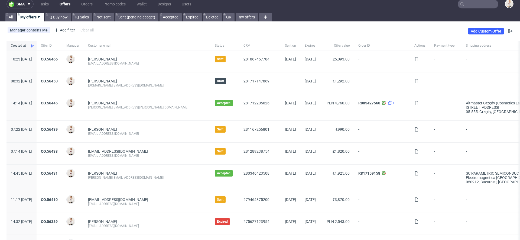
scroll to position [6, 0]
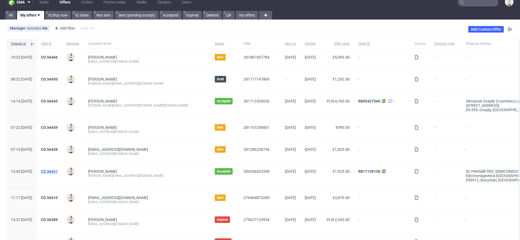
click at [58, 170] on link "CO.56431" at bounding box center [49, 171] width 17 height 4
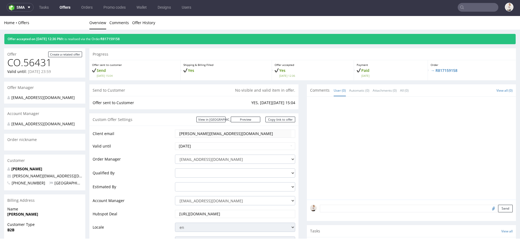
scroll to position [1, 0]
click at [68, 6] on link "Offers" at bounding box center [64, 7] width 17 height 9
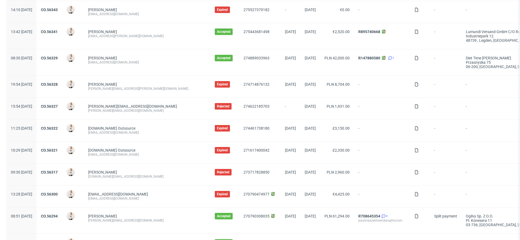
scroll to position [522, 0]
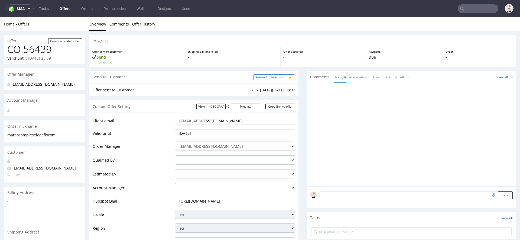
click at [276, 76] on input "Re-send offer to customer" at bounding box center [273, 77] width 41 height 6
type input "In progress..."
click at [281, 75] on input "Re-send offer to customer" at bounding box center [273, 77] width 41 height 6
type input "In progress..."
click at [282, 76] on input "Re-send offer to customer" at bounding box center [273, 77] width 41 height 6
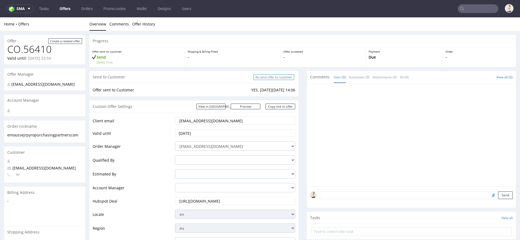
type input "In progress..."
click at [275, 76] on input "Re-send offer to customer" at bounding box center [273, 77] width 41 height 6
type input "In progress..."
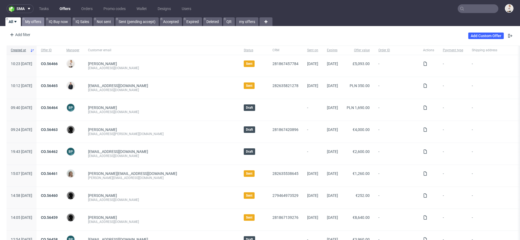
click at [33, 22] on link "My offers" at bounding box center [33, 21] width 22 height 9
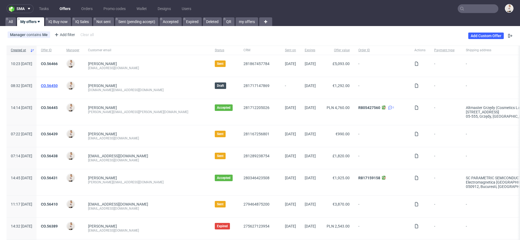
click at [58, 85] on link "CO.56450" at bounding box center [49, 85] width 17 height 4
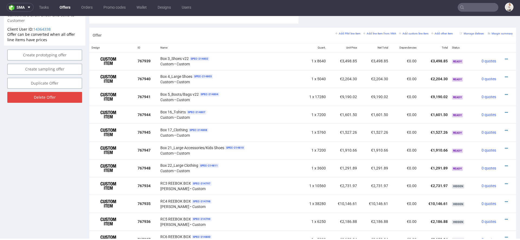
scroll to position [307, 0]
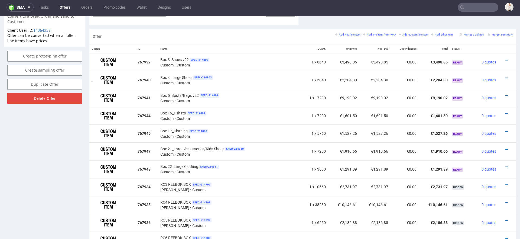
click at [505, 76] on icon at bounding box center [506, 78] width 3 height 4
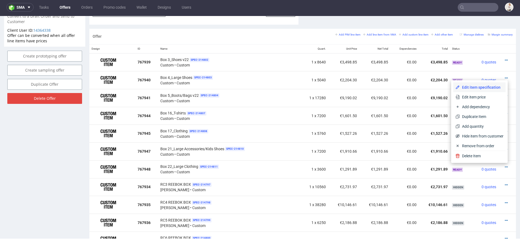
click at [477, 88] on span "Edit item specification" at bounding box center [482, 86] width 44 height 5
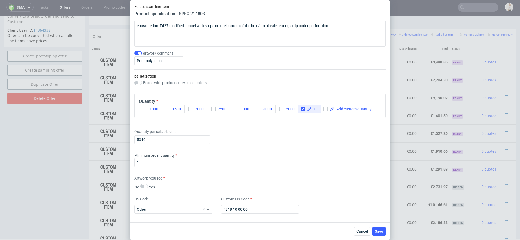
scroll to position [662, 0]
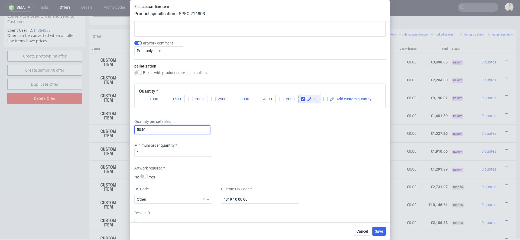
drag, startPoint x: 152, startPoint y: 129, endPoint x: 56, endPoint y: 128, distance: 95.3
click at [56, 128] on div "Edit custom line item Product specification - SPEC 214803 Supplier TFP Sp. z o.…" at bounding box center [260, 120] width 520 height 240
click at [210, 127] on input "3600" at bounding box center [172, 129] width 76 height 9
type input "3600"
click at [241, 135] on div "Supplier TFP Sp. z o.o. Technical specification Instant price RFQ Type Product …" at bounding box center [260, 121] width 260 height 201
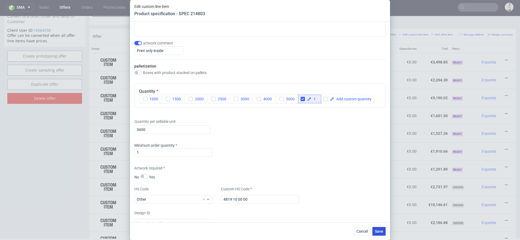
click at [379, 230] on span "Save" at bounding box center [379, 231] width 8 height 4
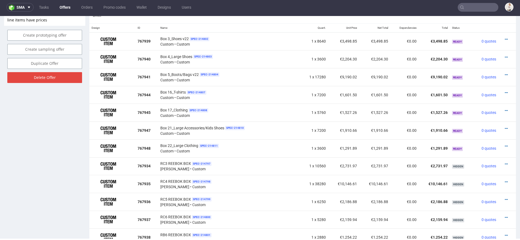
scroll to position [324, 0]
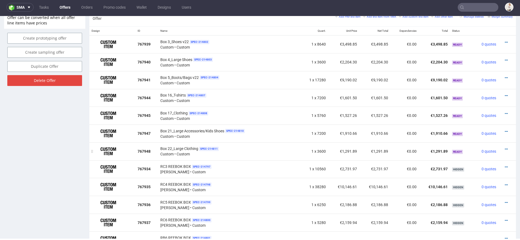
click at [500, 147] on div at bounding box center [505, 148] width 10 height 5
click at [502, 147] on div at bounding box center [505, 148] width 10 height 5
click at [500, 147] on div at bounding box center [505, 148] width 10 height 5
click at [505, 147] on icon at bounding box center [506, 149] width 3 height 4
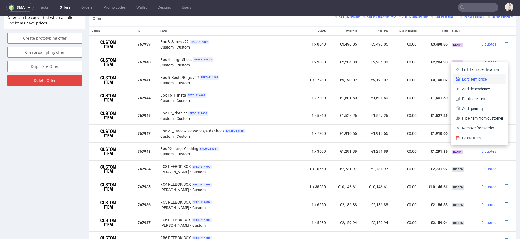
click at [478, 76] on span "Edit item price" at bounding box center [482, 78] width 44 height 5
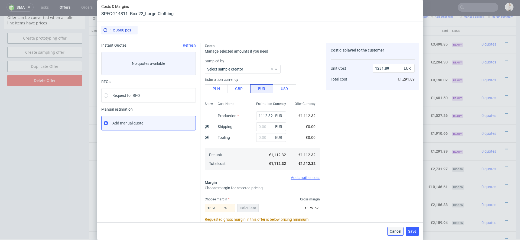
click at [395, 233] on button "Cancel" at bounding box center [395, 231] width 16 height 9
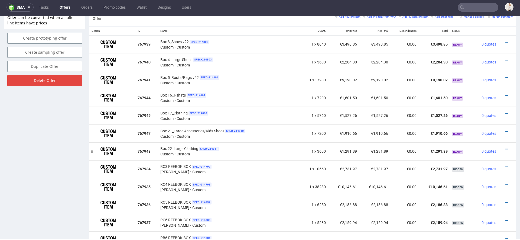
click at [500, 147] on div at bounding box center [505, 148] width 10 height 5
click at [505, 147] on icon at bounding box center [506, 149] width 3 height 4
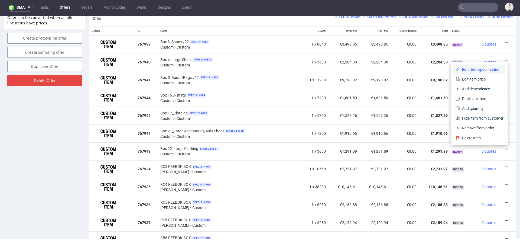
click at [477, 68] on span "Edit item specification" at bounding box center [482, 69] width 44 height 5
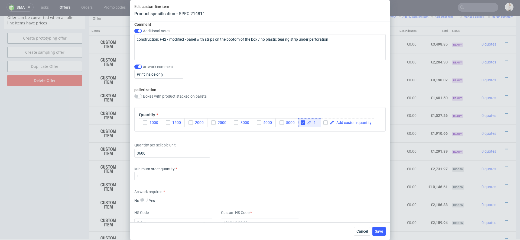
scroll to position [637, 0]
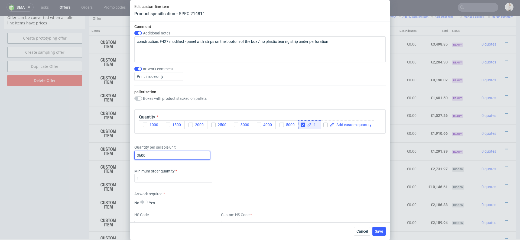
drag, startPoint x: 155, startPoint y: 155, endPoint x: 90, endPoint y: 155, distance: 65.8
click at [90, 155] on div "Edit custom line item Product specification - SPEC 214811 Supplier TFP Sp. z o.…" at bounding box center [260, 120] width 520 height 240
type input "2160"
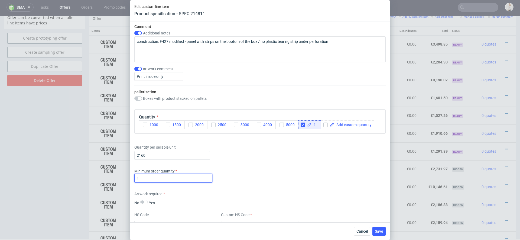
click at [263, 179] on div "Minimum order quantity 1" at bounding box center [259, 176] width 251 height 16
click at [378, 227] on button "Save" at bounding box center [378, 231] width 13 height 9
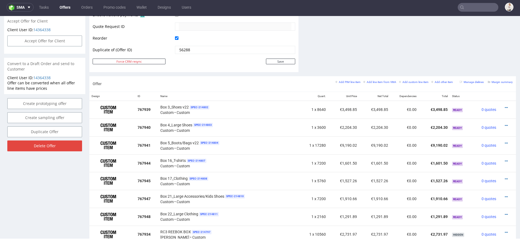
scroll to position [261, 0]
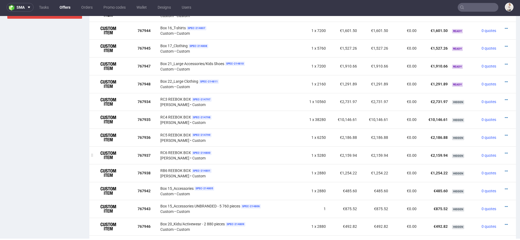
scroll to position [382, 0]
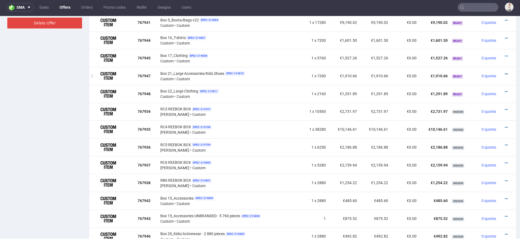
click at [505, 72] on icon at bounding box center [506, 74] width 3 height 4
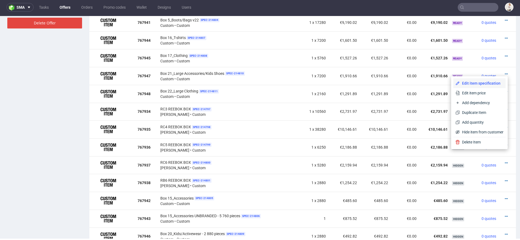
click at [470, 82] on span "Edit item specification" at bounding box center [482, 82] width 44 height 5
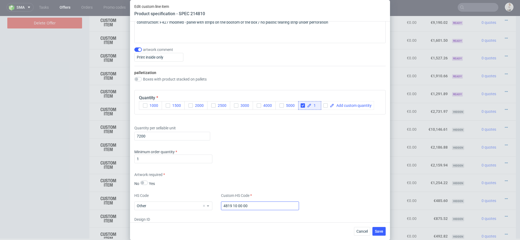
scroll to position [653, 0]
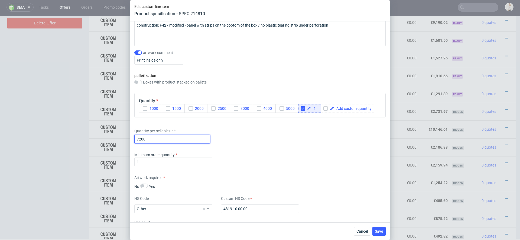
click at [148, 138] on input "7200" at bounding box center [172, 139] width 76 height 9
type input "7191"
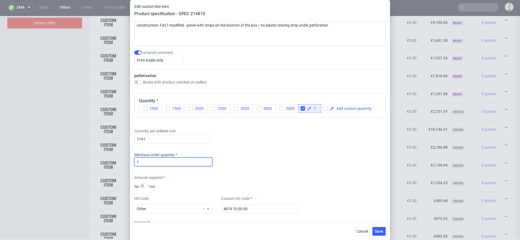
click at [252, 160] on div "Minimum order quantity 1" at bounding box center [259, 160] width 251 height 16
click at [380, 230] on span "Save" at bounding box center [379, 231] width 8 height 4
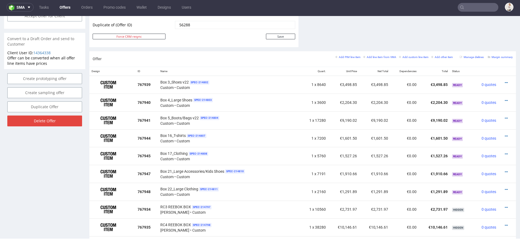
scroll to position [282, 0]
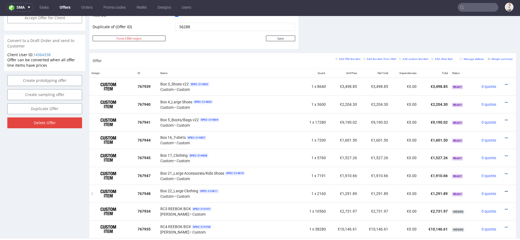
click at [505, 189] on icon at bounding box center [506, 191] width 3 height 4
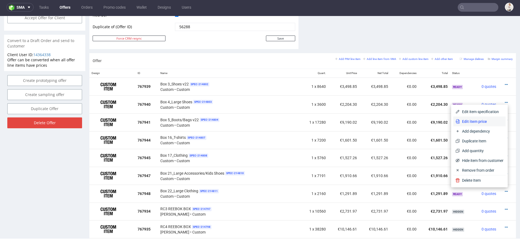
click at [480, 122] on span "Edit item price" at bounding box center [482, 121] width 44 height 5
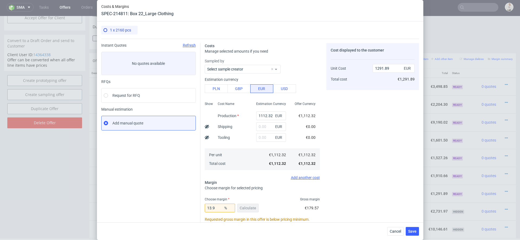
click at [370, 139] on div "Cost displayed to the customer Unit Cost Total cost 1291.89 EUR €1,291.89" at bounding box center [372, 172] width 93 height 258
click at [395, 232] on span "Cancel" at bounding box center [395, 231] width 11 height 4
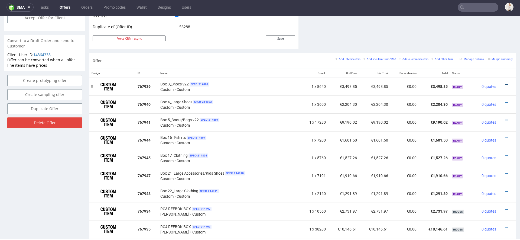
click at [505, 83] on icon at bounding box center [506, 85] width 3 height 4
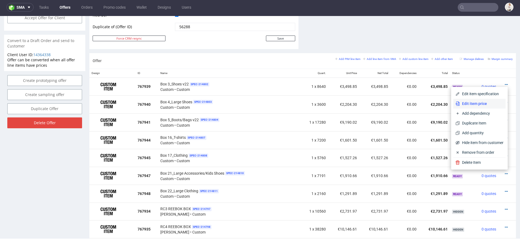
click at [479, 102] on span "Edit item price" at bounding box center [482, 103] width 44 height 5
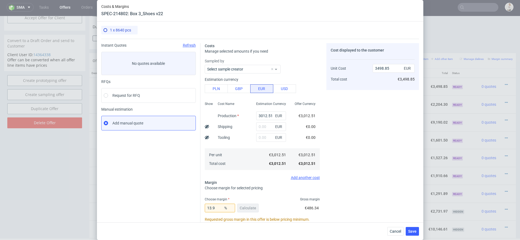
click at [330, 109] on div "Cost displayed to the customer Unit Cost Total cost 3498.85 EUR €3,498.85" at bounding box center [372, 172] width 93 height 258
click at [395, 231] on span "Cancel" at bounding box center [395, 231] width 11 height 4
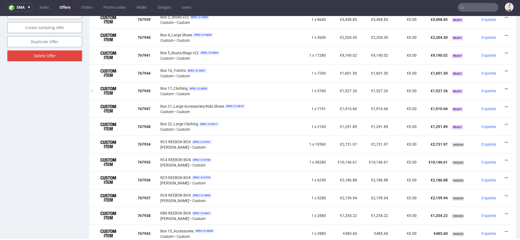
scroll to position [346, 0]
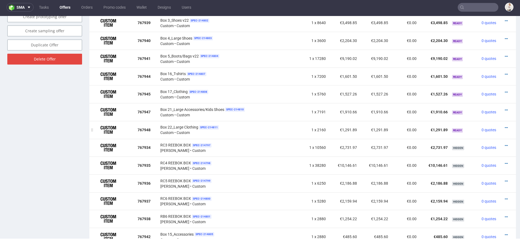
click at [419, 131] on td "€1,291.89" at bounding box center [434, 130] width 31 height 18
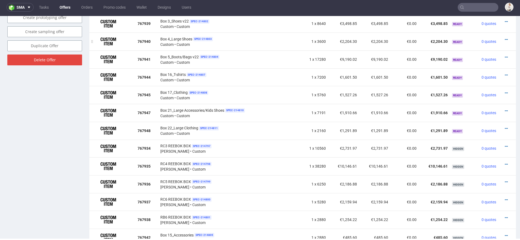
scroll to position [348, 0]
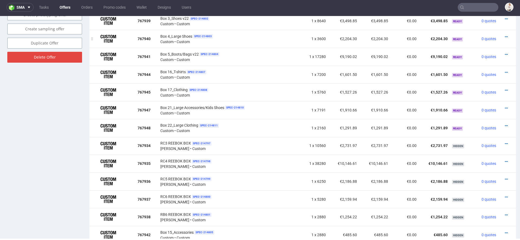
click at [359, 40] on td "€2,204.30" at bounding box center [374, 39] width 31 height 18
click at [505, 35] on icon at bounding box center [506, 37] width 3 height 4
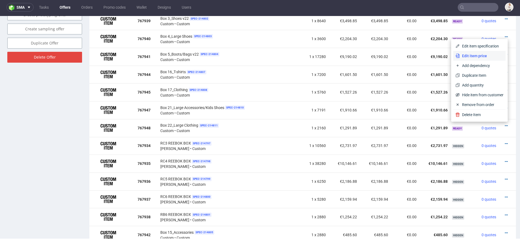
click at [479, 54] on span "Edit item price" at bounding box center [482, 55] width 44 height 5
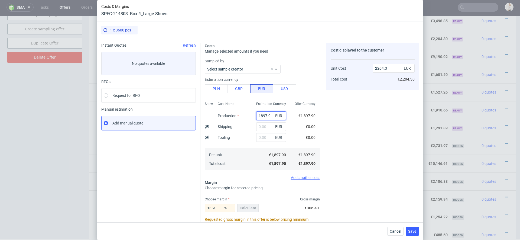
click at [264, 114] on input "1897.9" at bounding box center [271, 115] width 30 height 9
click at [263, 116] on input "1897.9" at bounding box center [271, 115] width 30 height 9
paste input "€1 355,64"
type input "€1 355,64"
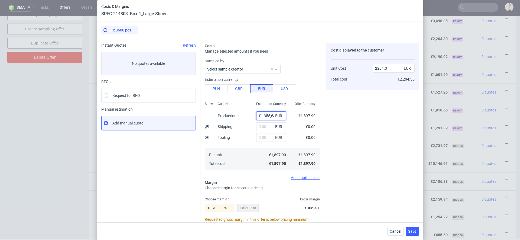
scroll to position [0, 1]
type input "0"
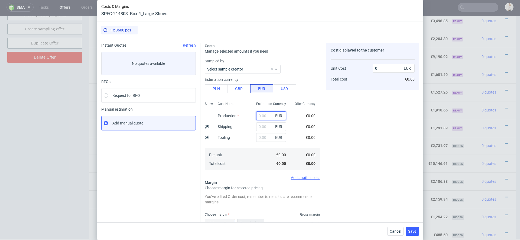
paste input "€1 355,64"
click at [262, 115] on input "€1 355,64" at bounding box center [271, 115] width 30 height 9
type input "1355.64"
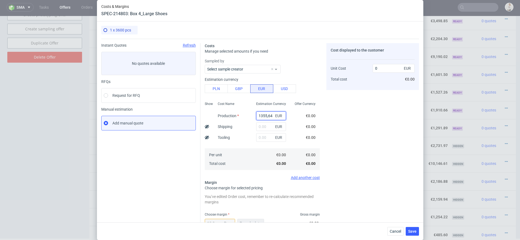
type input "1574.49"
type input "1355.64"
click at [307, 125] on span "€0.00" at bounding box center [311, 126] width 10 height 4
click at [259, 220] on button "Re-calculate" at bounding box center [250, 223] width 27 height 9
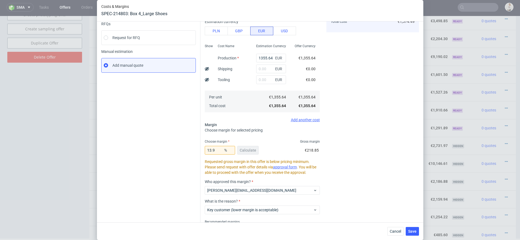
scroll to position [83, 0]
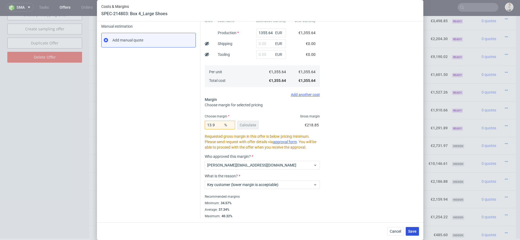
click at [414, 229] on span "Save" at bounding box center [412, 231] width 8 height 4
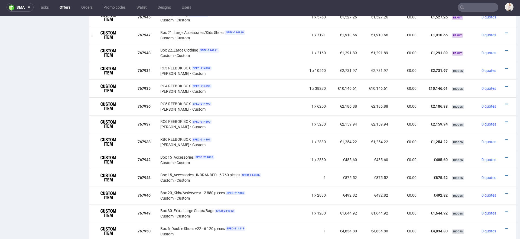
scroll to position [423, 0]
click at [505, 31] on icon at bounding box center [506, 33] width 3 height 4
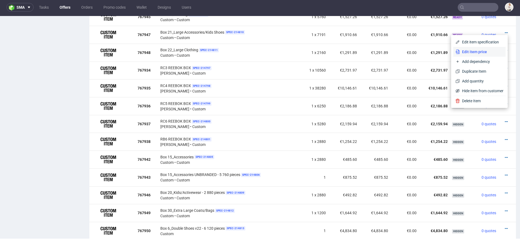
click at [481, 52] on span "Edit item price" at bounding box center [482, 51] width 44 height 5
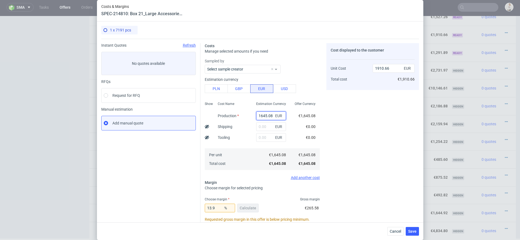
click at [264, 114] on input "1645.08" at bounding box center [271, 115] width 30 height 9
click at [289, 129] on div "EUR" at bounding box center [271, 126] width 38 height 11
click at [266, 113] on input "1645.08" at bounding box center [271, 115] width 30 height 9
click at [396, 229] on span "Cancel" at bounding box center [395, 231] width 11 height 4
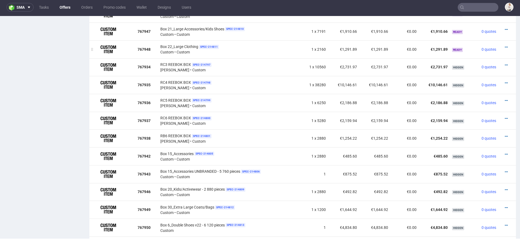
scroll to position [427, 0]
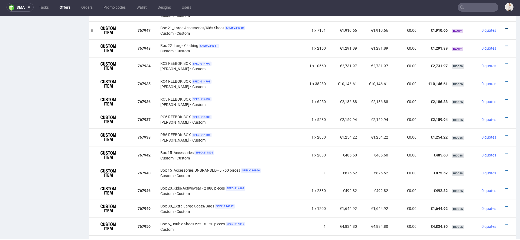
click at [505, 27] on icon at bounding box center [506, 29] width 3 height 4
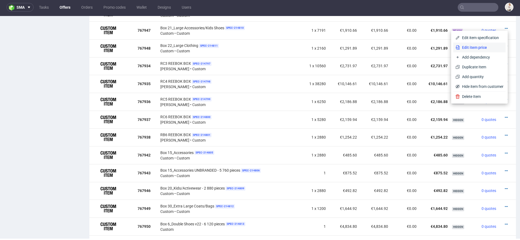
click at [485, 47] on span "Edit item price" at bounding box center [482, 47] width 44 height 5
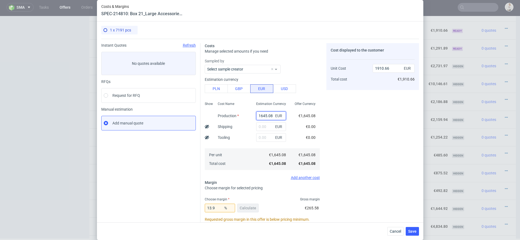
click at [266, 116] on input "1645.08" at bounding box center [271, 115] width 30 height 9
paste input "€1 643,03"
type input "€1 643,03"
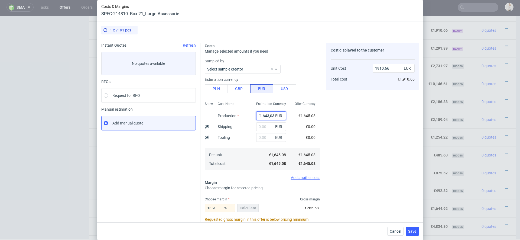
type input "0"
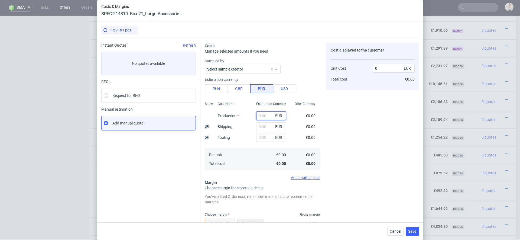
paste input "€1 643,03"
click at [263, 116] on input "€1 643,03" at bounding box center [271, 115] width 30 height 9
type input "1643.03"
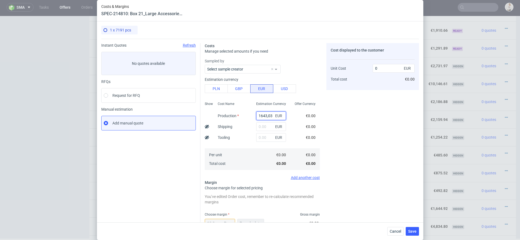
type input "1908.28"
type input "1643.03"
click at [315, 125] on div "€0.00" at bounding box center [310, 126] width 18 height 11
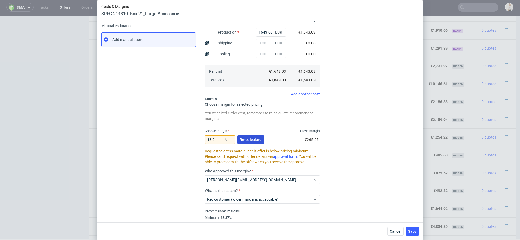
click at [245, 139] on span "Re-calculate" at bounding box center [251, 140] width 22 height 4
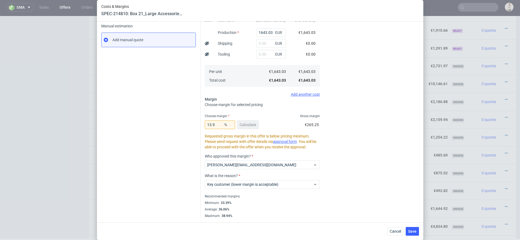
scroll to position [83, 0]
click at [412, 230] on span "Save" at bounding box center [412, 231] width 8 height 4
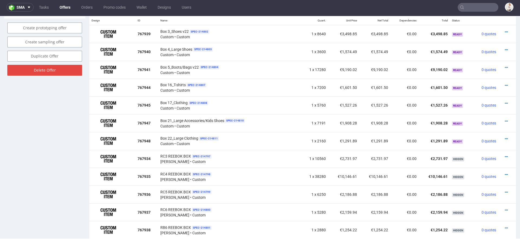
scroll to position [334, 0]
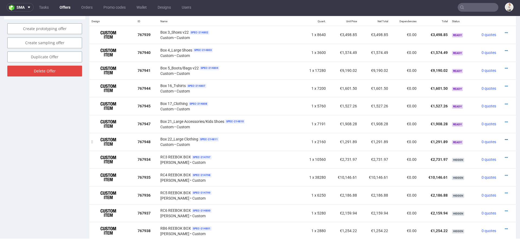
click at [505, 138] on icon at bounding box center [506, 140] width 3 height 4
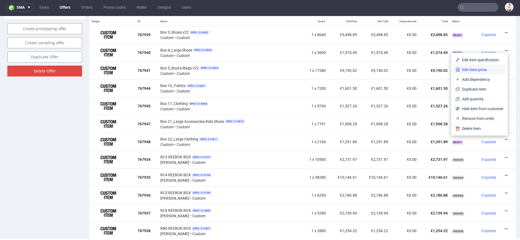
click at [485, 70] on span "Edit item price" at bounding box center [482, 69] width 44 height 5
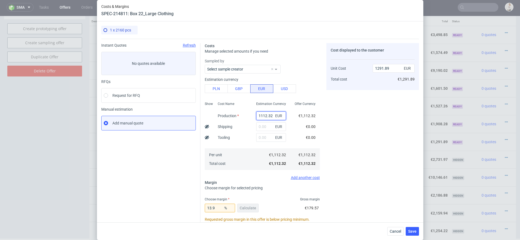
click at [262, 116] on input "1112.32" at bounding box center [271, 115] width 30 height 9
type input "667"
type input "774.68"
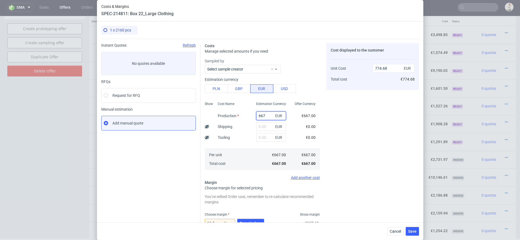
type input "667"
click at [343, 124] on div "Cost displayed to the customer Unit Cost Total cost 774.68 EUR €774.68" at bounding box center [372, 179] width 93 height 273
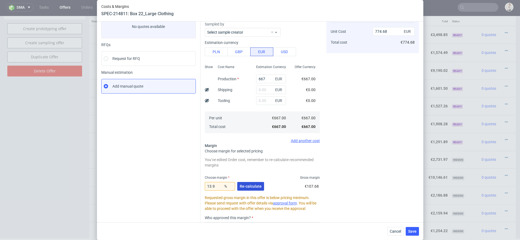
click at [255, 186] on span "Re-calculate" at bounding box center [251, 186] width 22 height 4
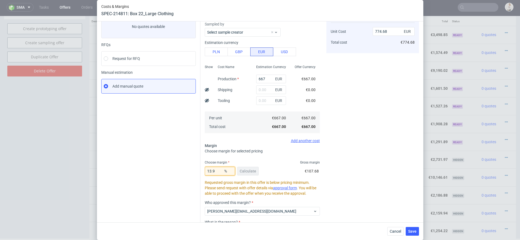
click at [215, 171] on input "13.9" at bounding box center [220, 171] width 30 height 9
type input "13.97"
type input "775.31"
type input "13.96"
type input "775.22"
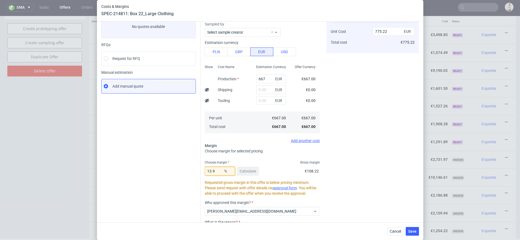
type input "13.93"
type input "774.95"
type input "13.94"
type input "775.04"
type input "13.95"
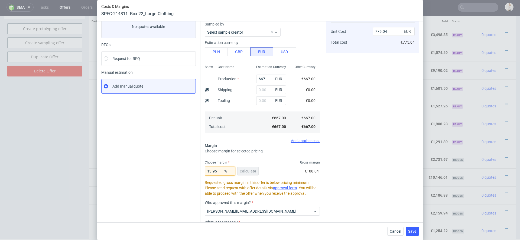
type input "775.13"
type input "13.95"
click at [401, 64] on div "Cost displayed to the customer Unit Cost Total cost 775.13 EUR €775.13" at bounding box center [372, 135] width 93 height 258
click at [415, 230] on span "Save" at bounding box center [412, 231] width 8 height 4
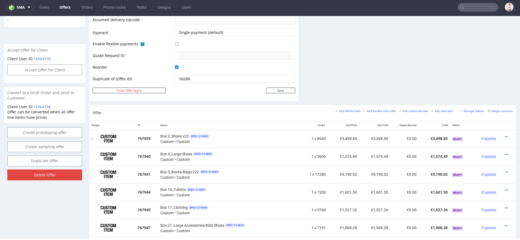
scroll to position [208, 0]
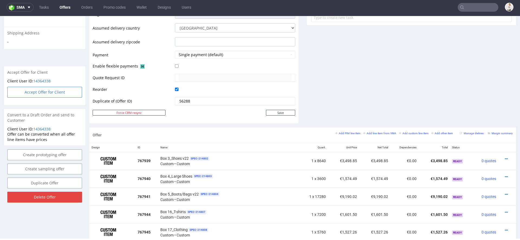
click at [57, 97] on button "Accept Offer for Client" at bounding box center [44, 92] width 75 height 11
select select "166"
select select "2380"
select select "b2b"
select select "110"
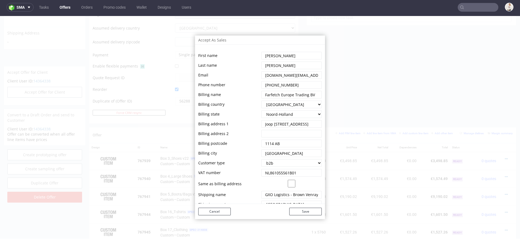
scroll to position [55, 0]
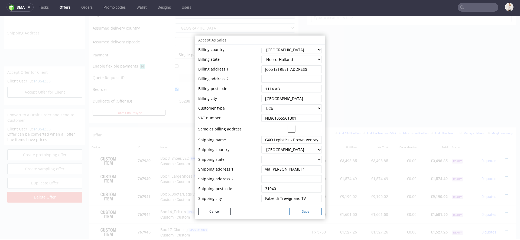
click at [301, 212] on button "Save" at bounding box center [305, 211] width 32 height 8
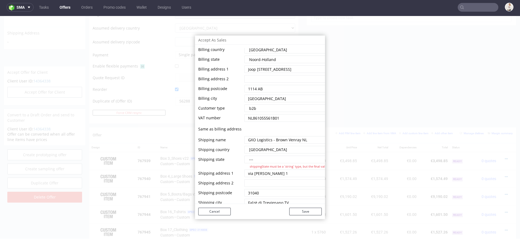
click at [276, 161] on select "--- Piemonte Valle d'Aosta Lombardia Trentino-Alto Adige Veneto Friuli-Venezia …" at bounding box center [351, 159] width 214 height 8
click at [244, 155] on select "--- Piemonte Valle d'Aosta Lombardia Trentino-Alto Adige Veneto Friuli-Venezia …" at bounding box center [351, 159] width 214 height 8
click at [273, 159] on select "--- Piemonte Valle d'Aosta Lombardia Trentino-Alto Adige Veneto Friuli-Venezia …" at bounding box center [351, 159] width 214 height 8
click at [244, 155] on select "--- Piemonte Valle d'Aosta Lombardia Trentino-Alto Adige Veneto Friuli-Venezia …" at bounding box center [351, 159] width 214 height 8
drag, startPoint x: 260, startPoint y: 193, endPoint x: 198, endPoint y: 193, distance: 61.7
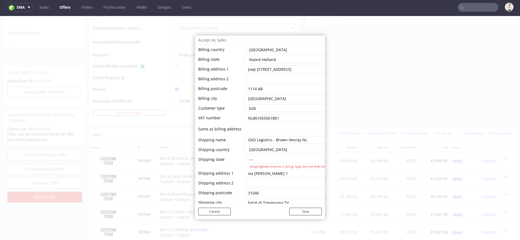
click at [198, 193] on tr "Shipping postcode" at bounding box center [328, 192] width 260 height 9
click at [268, 160] on select "--- Piemonte Valle d'Aosta Lombardia Trentino-Alto Adige Veneto Friuli-Venezia …" at bounding box center [351, 159] width 214 height 8
click at [254, 156] on select "--- Piemonte Valle d'Aosta Lombardia Trentino-Alto Adige Veneto Friuli-Venezia …" at bounding box center [351, 159] width 214 height 8
select select "1488"
click at [244, 155] on select "--- Piemonte Valle d'Aosta Lombardia Trentino-Alto Adige Veneto Friuli-Venezia …" at bounding box center [351, 159] width 214 height 8
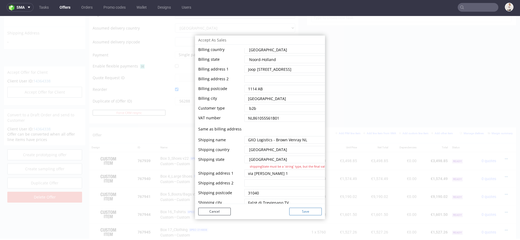
click at [299, 210] on button "Save" at bounding box center [305, 211] width 32 height 8
select select "166"
select select "2380"
select select "b2b"
select select "110"
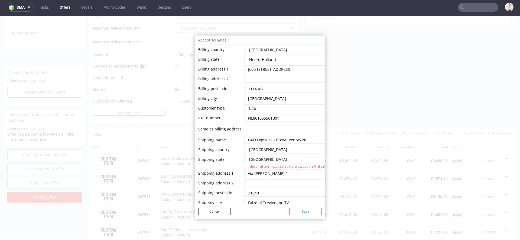
select select "1488"
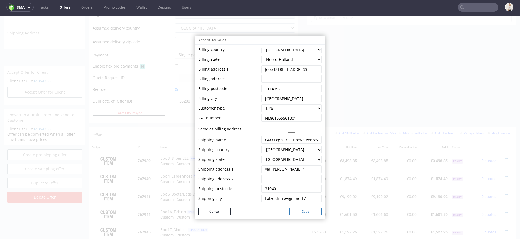
click at [307, 214] on button "Save" at bounding box center [305, 211] width 32 height 8
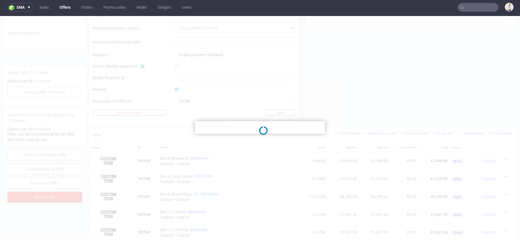
select select "166"
select select "2380"
select select "b2b"
select select "110"
select select "1488"
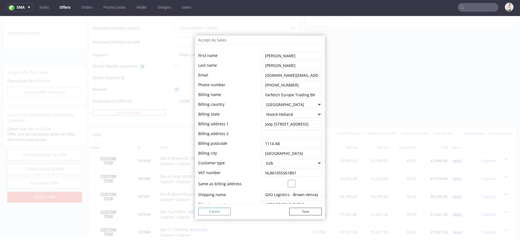
click at [206, 213] on button "Cancel" at bounding box center [214, 211] width 32 height 8
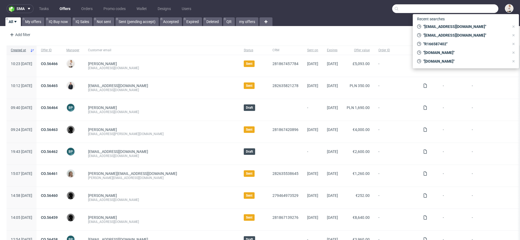
click at [464, 11] on input "text" at bounding box center [445, 8] width 106 height 9
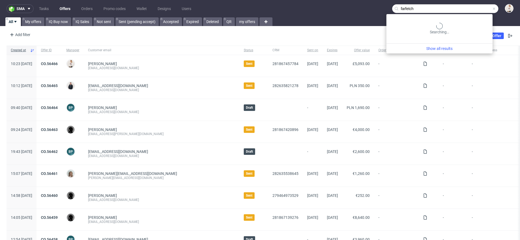
type input "farfetch"
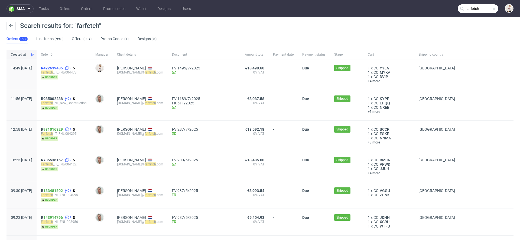
click at [63, 67] on span "R422639485" at bounding box center [52, 68] width 22 height 4
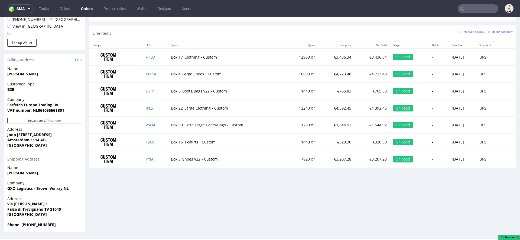
scroll to position [1, 0]
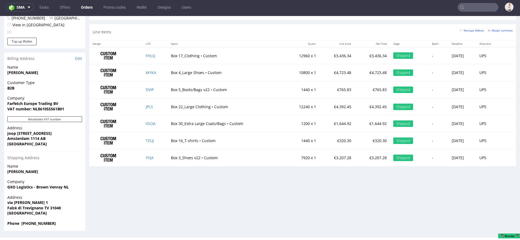
click at [49, 210] on span "Falzè di Trevignano TV 31040" at bounding box center [44, 207] width 75 height 5
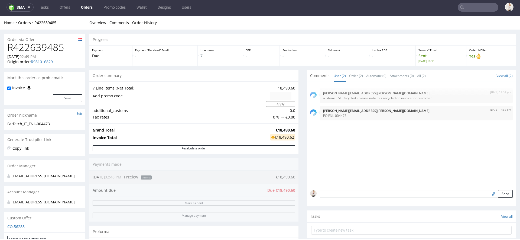
click at [48, 48] on h1 "R422639485" at bounding box center [44, 47] width 75 height 11
copy h1 "R422639485"
click at [51, 48] on h1 "R422639485" at bounding box center [44, 47] width 75 height 11
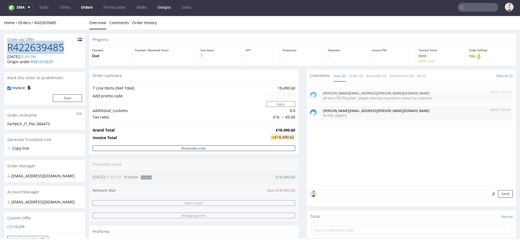
copy h1 "R422639485"
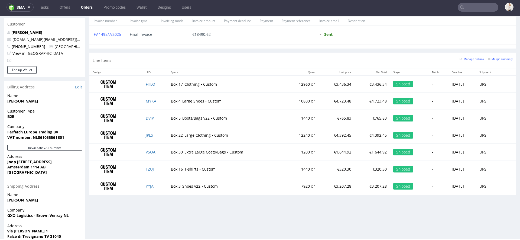
scroll to position [266, 0]
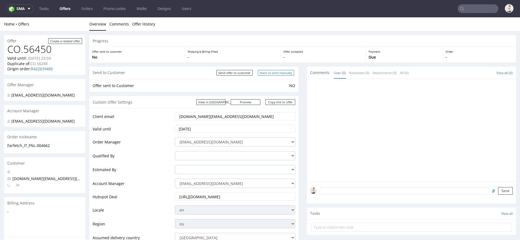
click at [276, 72] on input "Mark as send manually" at bounding box center [276, 73] width 36 height 6
type input "In progress..."
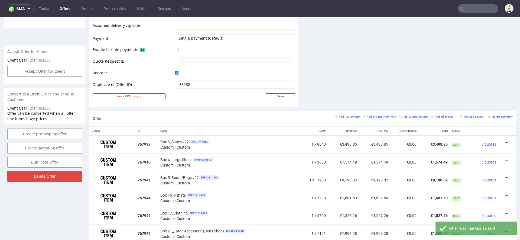
scroll to position [169, 0]
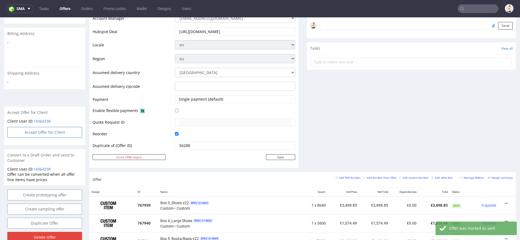
click at [58, 136] on button "Accept Offer for Client" at bounding box center [44, 132] width 75 height 11
select select "166"
select select "2380"
select select "b2b"
select select "110"
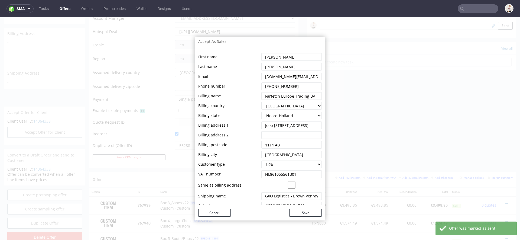
scroll to position [55, 0]
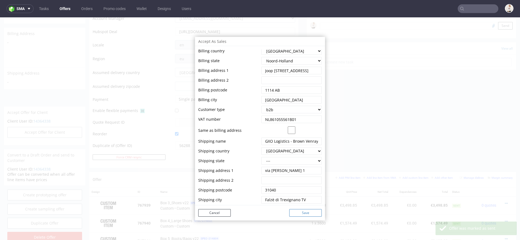
click at [297, 213] on button "Save" at bounding box center [305, 213] width 32 height 8
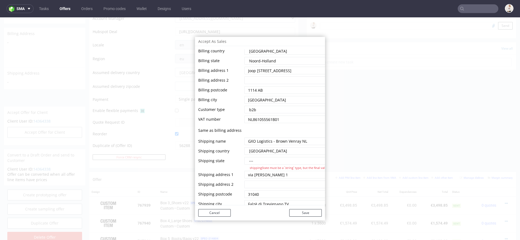
click at [275, 159] on select "--- [GEOGRAPHIC_DATA] [PERSON_NAME][GEOGRAPHIC_DATA] [GEOGRAPHIC_DATA] [GEOGRAP…" at bounding box center [351, 161] width 214 height 8
select select "1488"
click at [244, 157] on select "--- [GEOGRAPHIC_DATA] [PERSON_NAME][GEOGRAPHIC_DATA] [GEOGRAPHIC_DATA] [GEOGRAP…" at bounding box center [351, 161] width 214 height 8
click at [306, 214] on button "Save" at bounding box center [305, 213] width 32 height 8
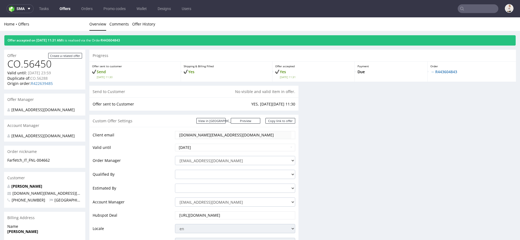
scroll to position [184, 0]
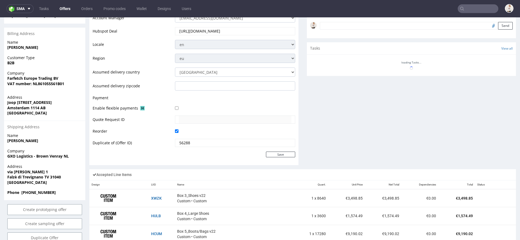
click at [437, 138] on div "Comments User (0) Automatic (0) Attachments (0) All (0) View all (0) Send Tasks…" at bounding box center [411, 35] width 209 height 267
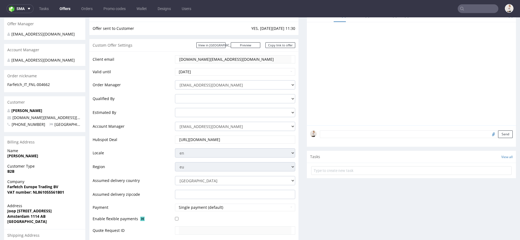
scroll to position [0, 0]
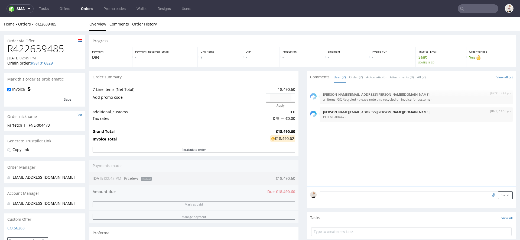
click at [331, 158] on div "24th Jul 25 | 14:54 pm tomasz.kubiak@packhelp.com all items FSC Recycled - plea…" at bounding box center [413, 136] width 206 height 100
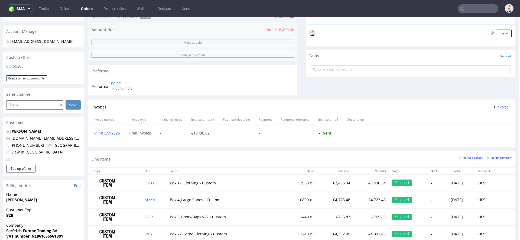
scroll to position [0, 1]
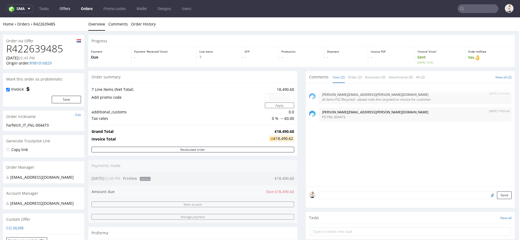
click at [65, 6] on link "Offers" at bounding box center [64, 8] width 17 height 9
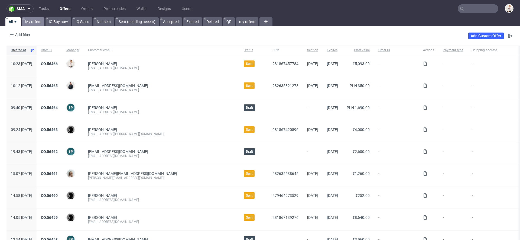
click at [29, 19] on link "My offers" at bounding box center [33, 21] width 22 height 9
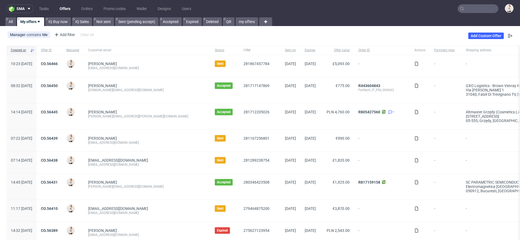
click at [58, 87] on span "CO.56450" at bounding box center [49, 89] width 17 height 13
click at [58, 85] on link "CO.56450" at bounding box center [49, 85] width 17 height 4
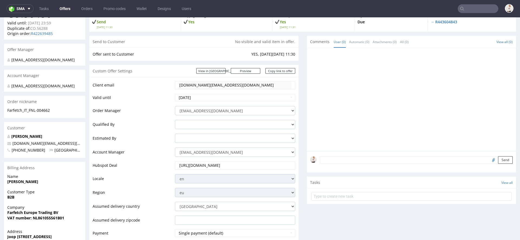
scroll to position [50, 0]
click at [361, 111] on div at bounding box center [413, 101] width 206 height 100
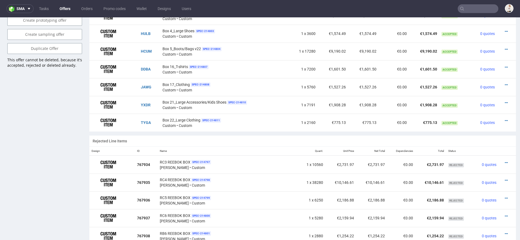
scroll to position [371, 0]
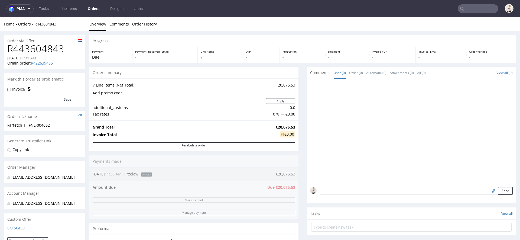
click at [40, 48] on h1 "R443604843" at bounding box center [44, 48] width 75 height 11
copy h1 "R443604843"
click at [39, 50] on h1 "R443604843" at bounding box center [44, 48] width 75 height 11
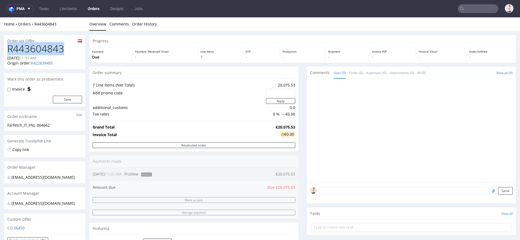
click at [39, 50] on h1 "R443604843" at bounding box center [44, 48] width 75 height 11
drag, startPoint x: 59, startPoint y: 24, endPoint x: 34, endPoint y: 25, distance: 24.7
click at [34, 25] on div "Home Orders R443604843" at bounding box center [44, 23] width 81 height 5
copy link "R443604843"
click at [45, 49] on h1 "R443604843" at bounding box center [44, 48] width 75 height 11
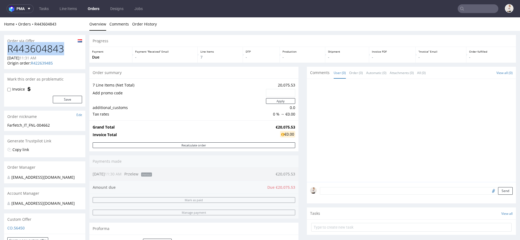
click at [45, 49] on h1 "R443604843" at bounding box center [44, 48] width 75 height 11
copy h1 "R443604843"
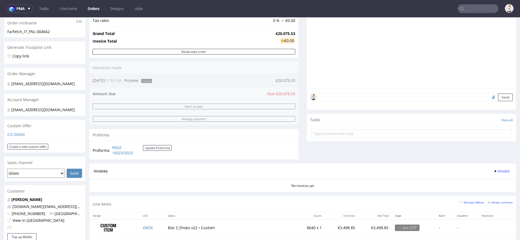
scroll to position [95, 0]
drag, startPoint x: 71, startPoint y: 210, endPoint x: 12, endPoint y: 212, distance: 58.8
click at [12, 208] on p "[DOMAIN_NAME][EMAIL_ADDRESS][DOMAIN_NAME]" at bounding box center [44, 205] width 75 height 5
copy link "[DOMAIN_NAME][EMAIL_ADDRESS][DOMAIN_NAME]"
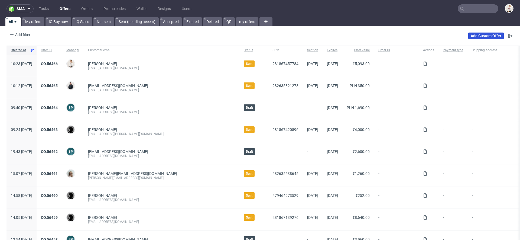
click at [468, 35] on link "Add Custom Offer" at bounding box center [485, 35] width 35 height 6
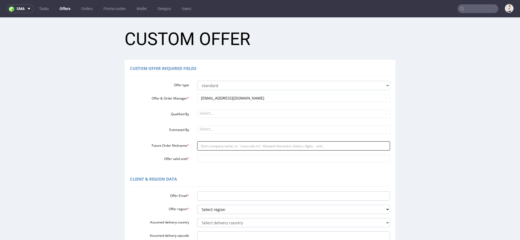
click at [210, 147] on input "Future Order Nickname *" at bounding box center [293, 145] width 193 height 9
paste input "tomrodeo-groupcom"
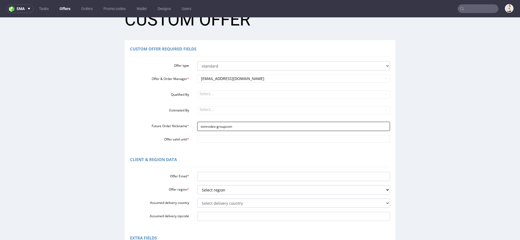
scroll to position [23, 0]
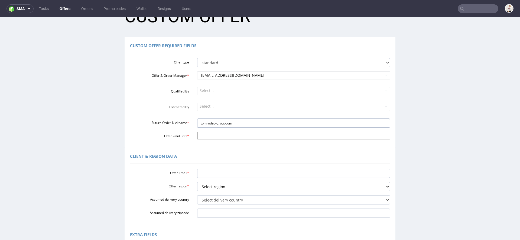
type input "tomrodeo-groupcom"
click at [206, 137] on input "Offer valid until *" at bounding box center [293, 136] width 193 height 8
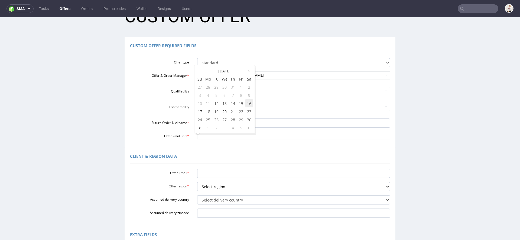
click at [250, 102] on td "16" at bounding box center [249, 103] width 8 height 8
type input "[DATE]"
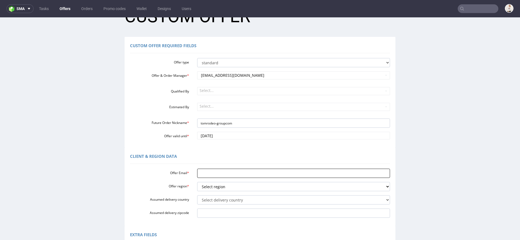
click at [214, 174] on input "Offer Email *" at bounding box center [293, 172] width 193 height 9
paste input "[PERSON_NAME][EMAIL_ADDRESS][DOMAIN_NAME]"
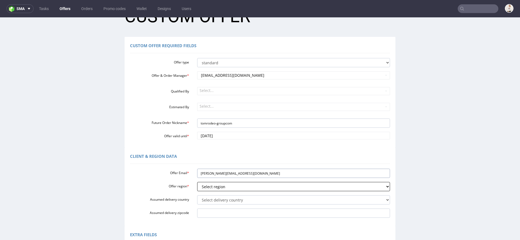
type input "[PERSON_NAME][EMAIL_ADDRESS][DOMAIN_NAME]"
click at [214, 186] on select "Select region eu gb de pl fr it es" at bounding box center [293, 186] width 193 height 9
select select "gb"
click at [197, 182] on select "Select region eu gb de pl fr it es" at bounding box center [293, 186] width 193 height 9
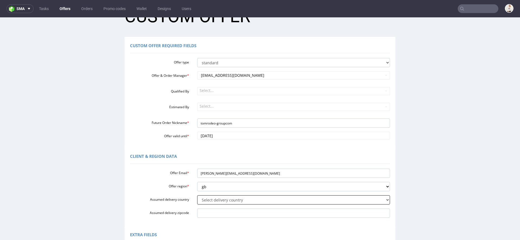
click at [209, 199] on select "Select delivery country [GEOGRAPHIC_DATA] [GEOGRAPHIC_DATA] [GEOGRAPHIC_DATA] […" at bounding box center [293, 199] width 193 height 9
select select "77"
click at [197, 195] on select "Select delivery country Andorra Afghanistan Anguilla Albania Armenia Antarctica…" at bounding box center [293, 199] width 193 height 9
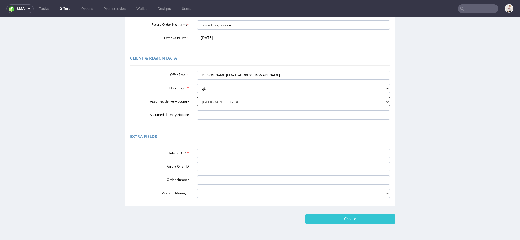
scroll to position [139, 0]
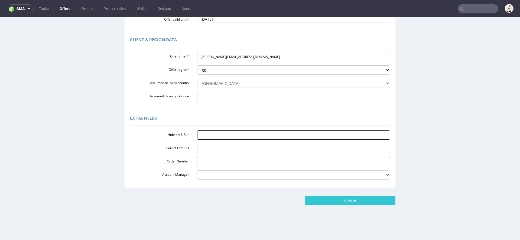
click at [199, 135] on input "Hubspot URL *" at bounding box center [293, 134] width 193 height 9
paste input "https://app-eu1.hubspot.com/contacts/25600958/record/0-3/282635888883/"
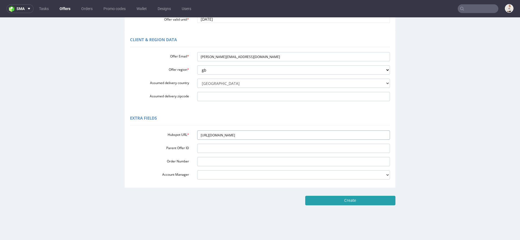
type input "https://app-eu1.hubspot.com/contacts/25600958/record/0-3/282635888883/"
click at [352, 196] on input "Create" at bounding box center [350, 200] width 90 height 9
type input "Please wait..."
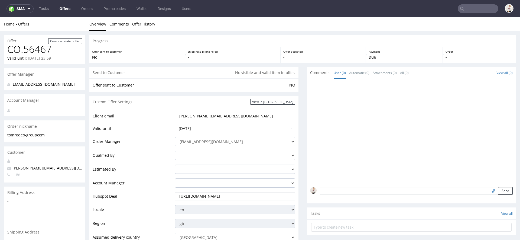
scroll to position [236, 0]
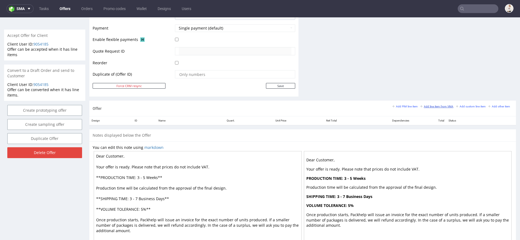
click at [428, 105] on small "Add line item from VMA" at bounding box center [436, 106] width 33 height 3
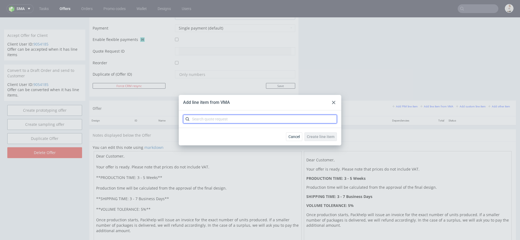
click at [300, 117] on input "text" at bounding box center [260, 119] width 154 height 9
paste input "CAZX"
type input "CAZX"
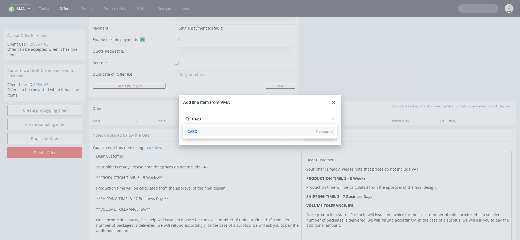
click at [250, 131] on div "CAZX 2 variants" at bounding box center [259, 131] width 149 height 10
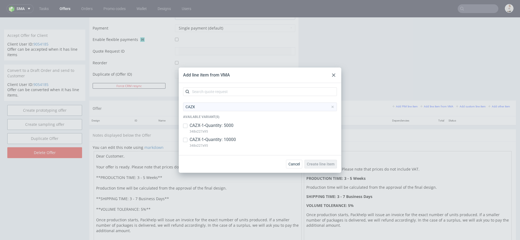
click at [236, 127] on div "CAZX-1 • Quantity: 5000 348x227x95" at bounding box center [260, 129] width 154 height 14
checkbox input "true"
click at [235, 144] on p "348x227x95" at bounding box center [213, 145] width 46 height 6
checkbox input "true"
click at [317, 165] on span "Create line item" at bounding box center [321, 164] width 28 height 4
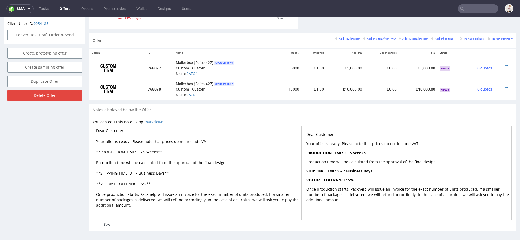
scroll to position [1, 0]
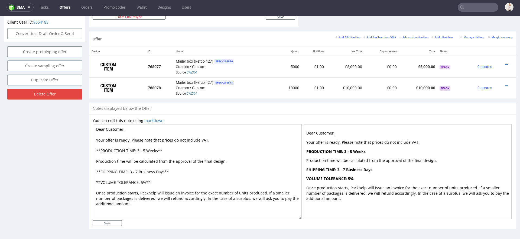
drag, startPoint x: 145, startPoint y: 149, endPoint x: 139, endPoint y: 148, distance: 5.7
click at [139, 149] on textarea "Dear Customer, Your offer is ready. Please note that prices do not include VAT.…" at bounding box center [198, 171] width 208 height 95
drag, startPoint x: 137, startPoint y: 170, endPoint x: 132, endPoint y: 169, distance: 4.7
click at [132, 169] on textarea "Dear Customer, Your offer is ready. Please note that prices do not include VAT.…" at bounding box center [198, 171] width 208 height 95
type textarea "Dear Customer, Your offer is ready. Please note that prices do not include VAT.…"
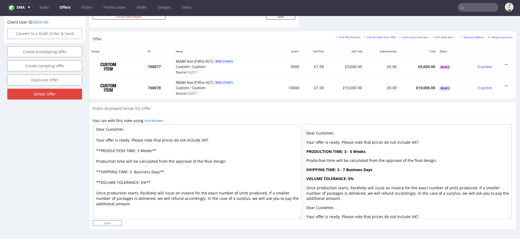
click at [110, 222] on input "Save" at bounding box center [107, 223] width 29 height 6
type input "In progress..."
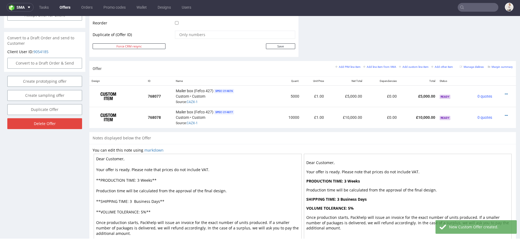
scroll to position [272, 0]
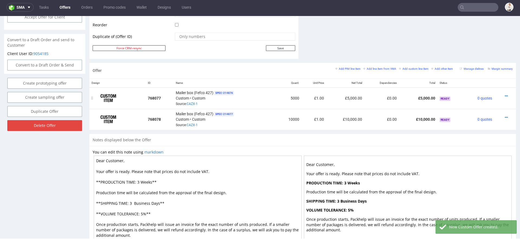
click at [502, 93] on div at bounding box center [503, 95] width 14 height 5
click at [505, 94] on icon at bounding box center [506, 96] width 3 height 4
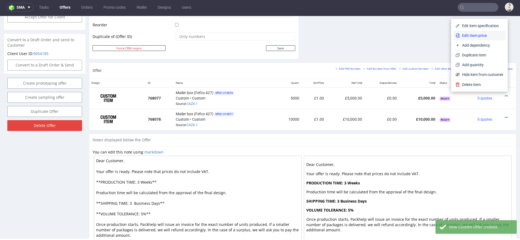
click at [475, 36] on span "Edit item price" at bounding box center [482, 35] width 44 height 5
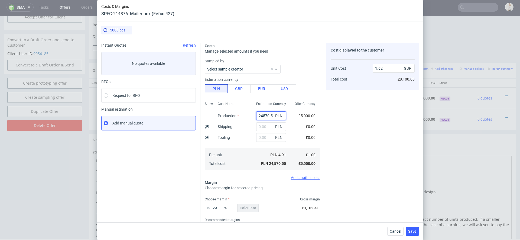
click at [264, 114] on input "24570.5" at bounding box center [271, 115] width 30 height 9
paste input "18850"
type input "18850"
click at [338, 139] on div "Cost displayed to the customer Unit Cost Total cost 1.62 GBP £8,100.00" at bounding box center [372, 142] width 93 height 198
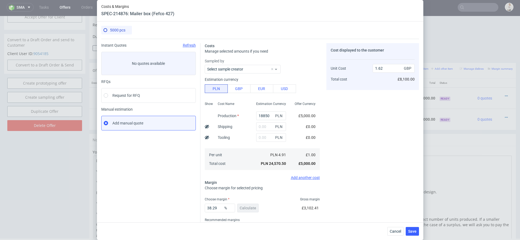
type input "1.24"
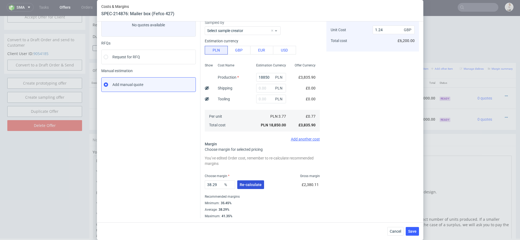
click at [261, 185] on button "Re-calculate" at bounding box center [250, 184] width 27 height 9
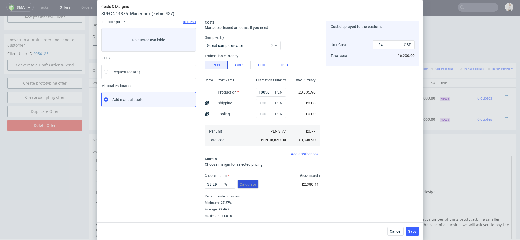
scroll to position [23, 0]
click at [413, 230] on span "Save" at bounding box center [412, 231] width 8 height 4
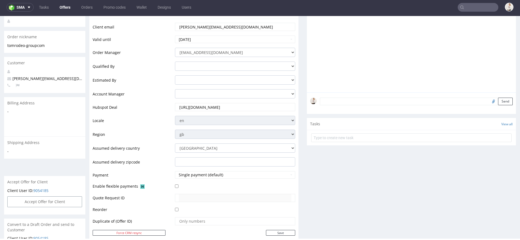
scroll to position [304, 0]
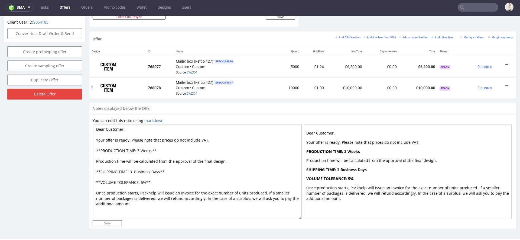
click at [505, 84] on icon at bounding box center [506, 86] width 3 height 4
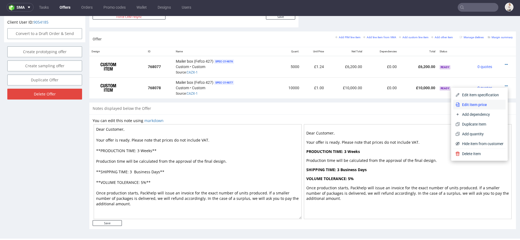
click at [469, 102] on span "Edit item price" at bounding box center [482, 104] width 44 height 5
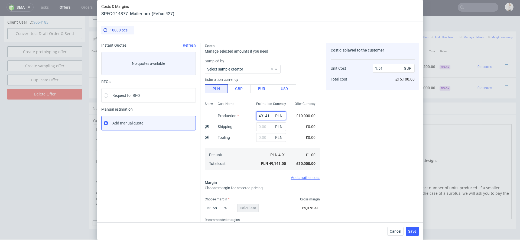
click at [267, 115] on input "49141" at bounding box center [271, 115] width 30 height 9
paste input "32000"
type input "32000"
click at [323, 138] on div "Costs Manage selected amounts if you need Sampled by Select sample creator Esti…" at bounding box center [309, 140] width 219 height 203
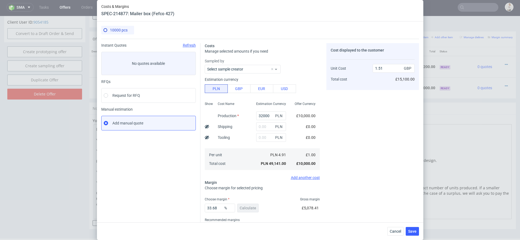
type input "0.98"
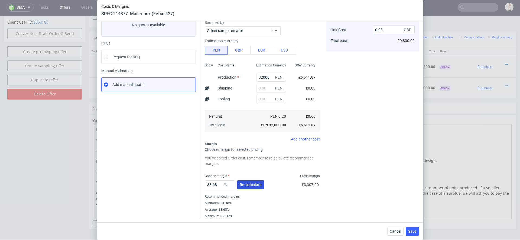
click at [246, 186] on span "Re-calculate" at bounding box center [251, 185] width 22 height 4
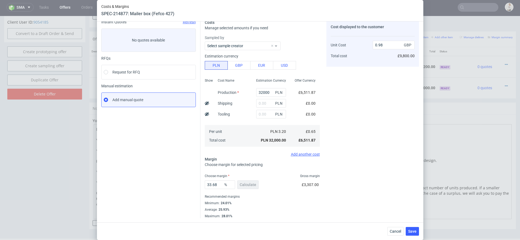
scroll to position [0, 0]
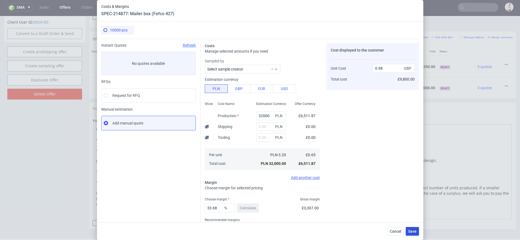
click at [411, 230] on span "Save" at bounding box center [412, 231] width 8 height 4
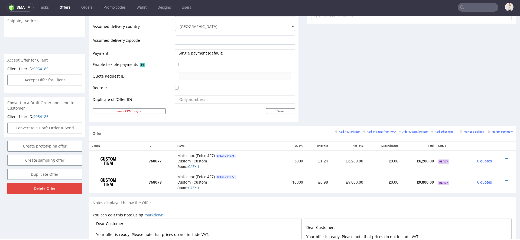
scroll to position [214, 0]
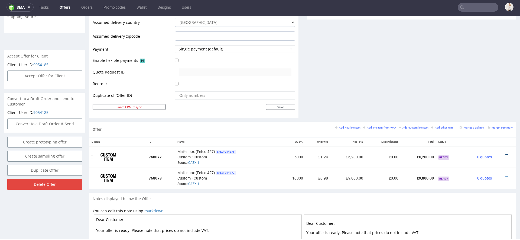
click at [505, 153] on icon at bounding box center [506, 155] width 3 height 4
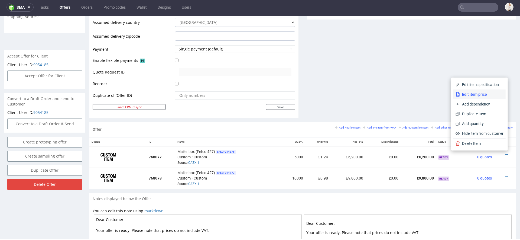
click at [474, 93] on span "Edit item price" at bounding box center [482, 94] width 44 height 5
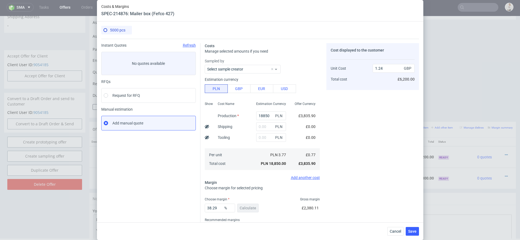
click at [356, 145] on div "Cost displayed to the customer Unit Cost Total cost 1.24 GBP £6,200.00" at bounding box center [372, 142] width 93 height 198
click at [261, 125] on input "text" at bounding box center [271, 126] width 30 height 9
type input "2000"
type input "1.37"
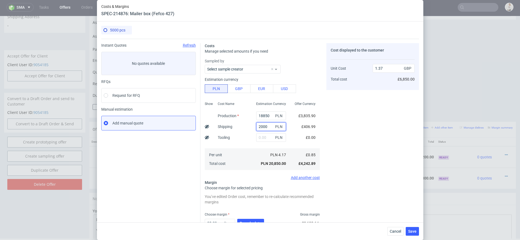
type input "2000"
click at [326, 144] on div "Costs Manage selected amounts if you need Sampled by Select sample creator Esti…" at bounding box center [309, 148] width 219 height 218
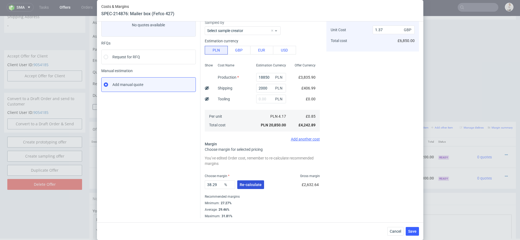
click at [250, 185] on span "Re-calculate" at bounding box center [251, 185] width 22 height 4
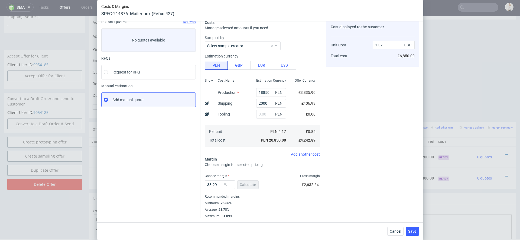
scroll to position [0, 0]
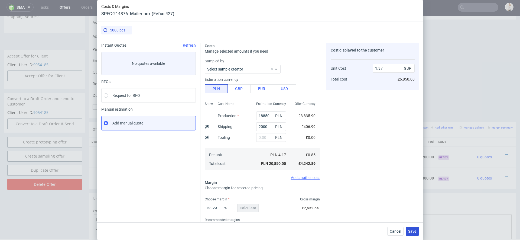
click at [412, 232] on span "Save" at bounding box center [412, 231] width 8 height 4
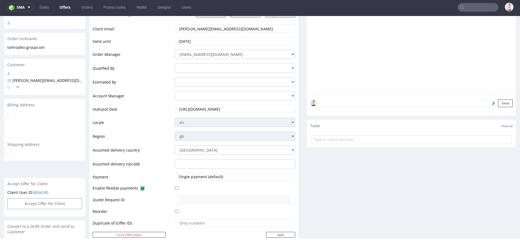
scroll to position [235, 0]
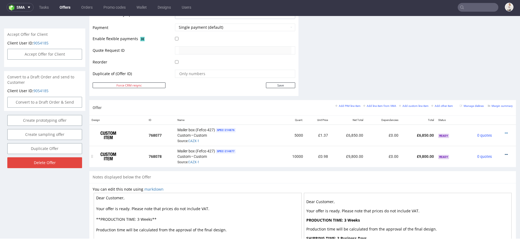
click at [505, 152] on icon at bounding box center [506, 154] width 3 height 4
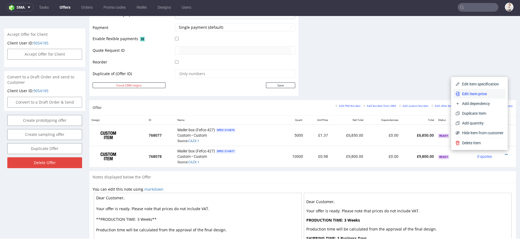
click at [473, 94] on span "Edit item price" at bounding box center [482, 93] width 44 height 5
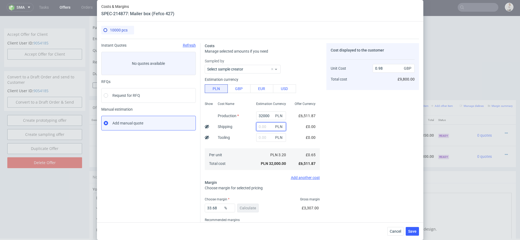
click at [266, 127] on input "text" at bounding box center [271, 126] width 30 height 9
type input "4350"
type input "1.12"
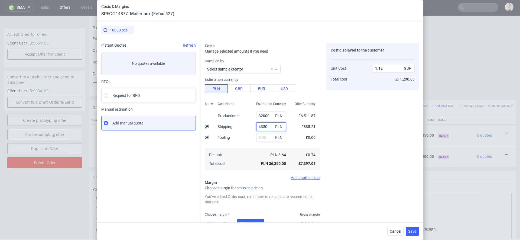
type input "4350"
click at [353, 157] on div "Cost displayed to the customer Unit Cost Total cost 1.12 GBP £11,200.00" at bounding box center [372, 149] width 93 height 213
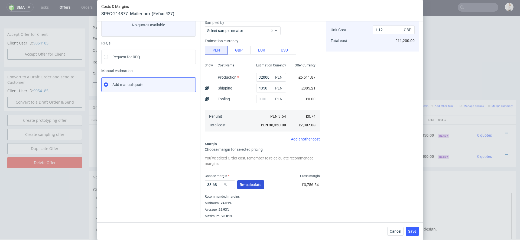
click at [256, 185] on span "Re-calculate" at bounding box center [251, 185] width 22 height 4
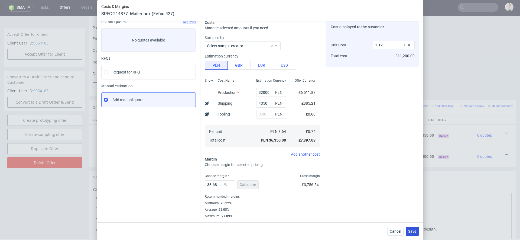
click at [412, 230] on span "Save" at bounding box center [412, 231] width 8 height 4
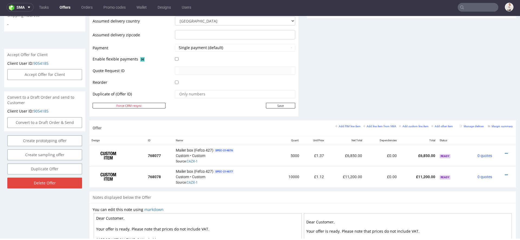
scroll to position [232, 0]
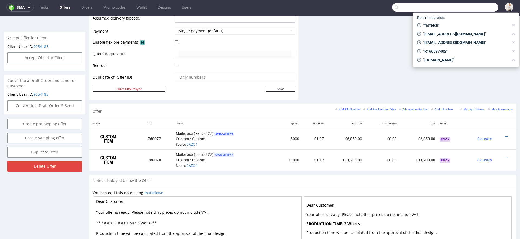
click at [464, 9] on input "text" at bounding box center [445, 7] width 106 height 9
paste input "manifiq.pl"
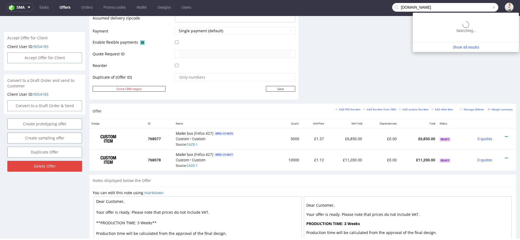
type input "manifiq.pl"
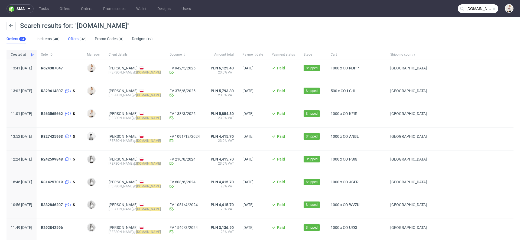
click at [72, 40] on link "Offers 32" at bounding box center [77, 39] width 18 height 9
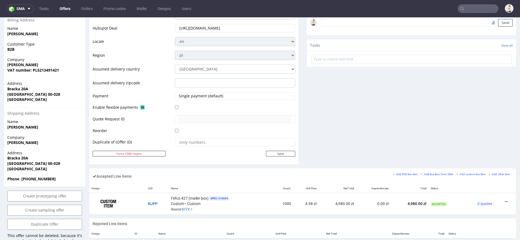
scroll to position [283, 0]
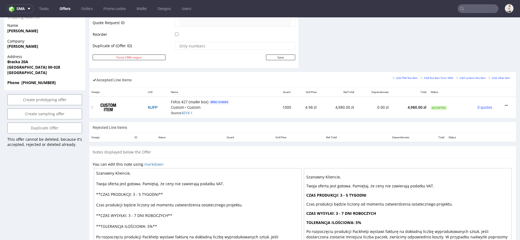
click at [505, 103] on icon at bounding box center [506, 105] width 3 height 4
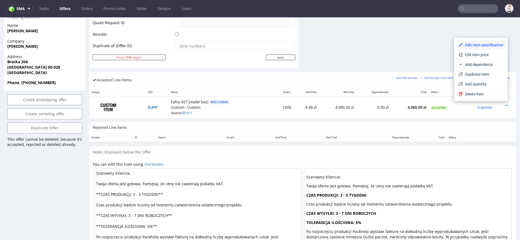
click at [482, 45] on span "Edit item specification" at bounding box center [483, 44] width 41 height 5
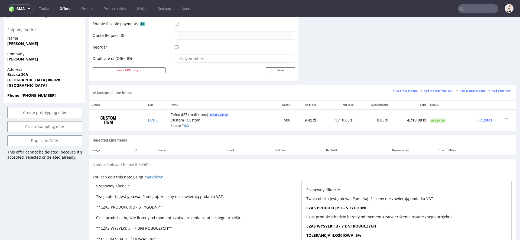
scroll to position [271, 0]
click at [505, 116] on icon at bounding box center [506, 118] width 3 height 4
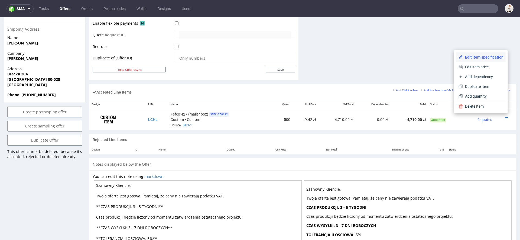
click at [479, 56] on span "Edit item specification" at bounding box center [483, 56] width 41 height 5
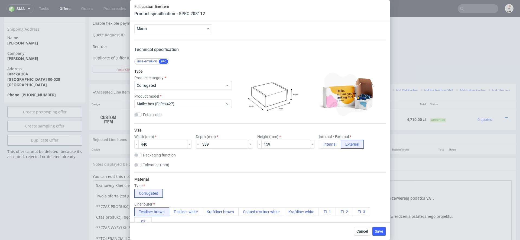
scroll to position [11, 0]
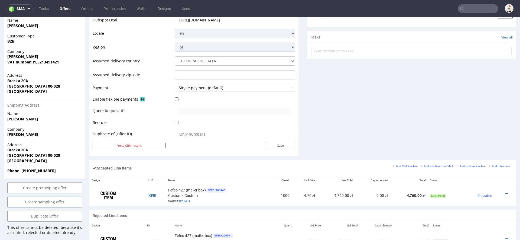
scroll to position [207, 0]
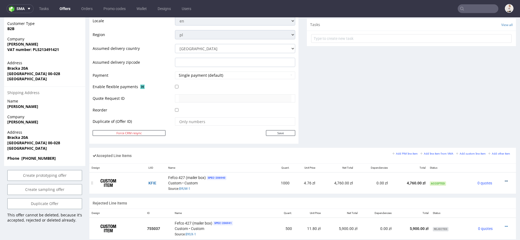
click at [505, 179] on icon at bounding box center [506, 181] width 3 height 4
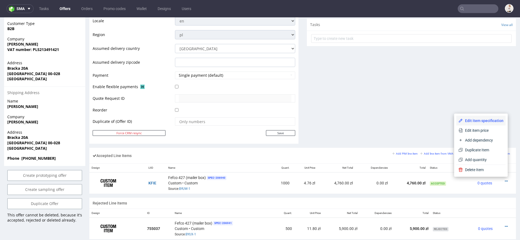
click at [485, 121] on span "Edit item specification" at bounding box center [483, 120] width 41 height 5
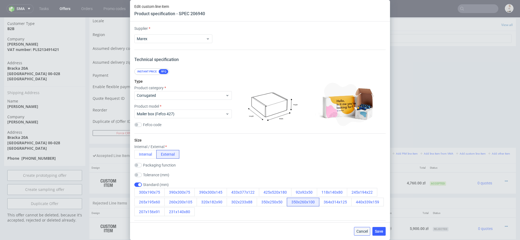
click at [361, 228] on button "Cancel" at bounding box center [362, 231] width 16 height 9
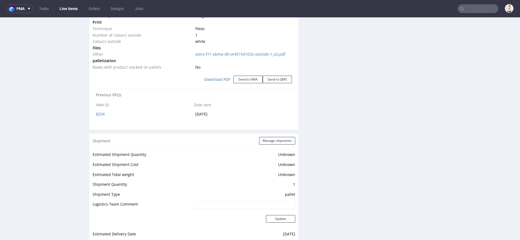
select select "in_progress"
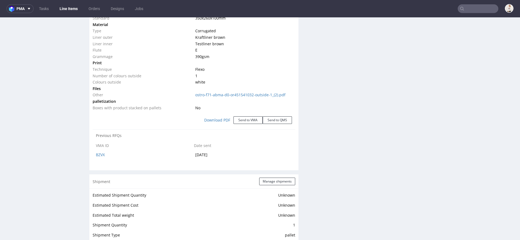
scroll to position [563, 0]
click at [248, 121] on button "Send to VMA" at bounding box center [247, 120] width 29 height 8
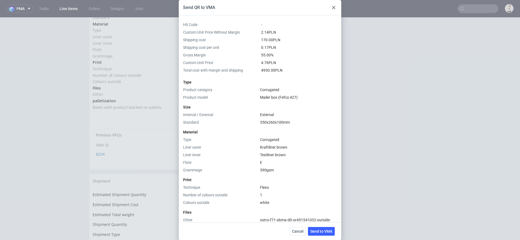
scroll to position [116, 0]
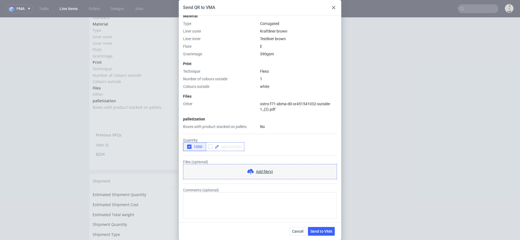
click at [236, 145] on span at bounding box center [230, 147] width 23 height 4
checkbox input "true"
click at [323, 233] on span "Send to VMA" at bounding box center [321, 231] width 22 height 4
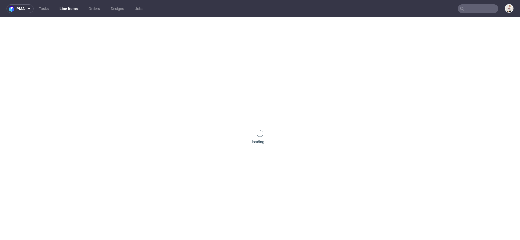
scroll to position [0, 0]
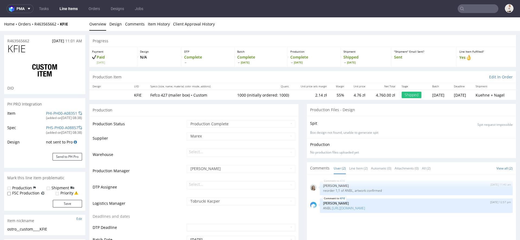
select select "in_progress"
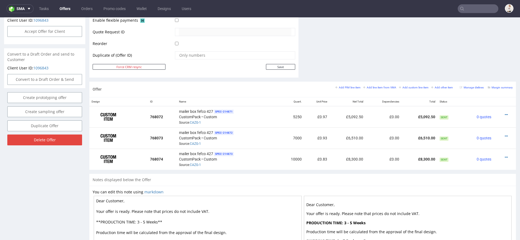
scroll to position [261, 0]
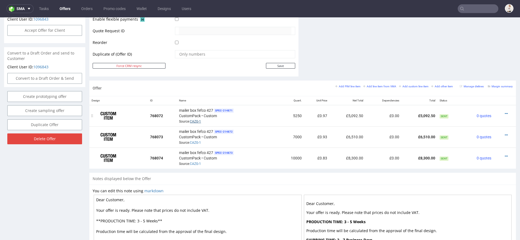
click at [198, 119] on link "CAZG-1" at bounding box center [195, 121] width 11 height 4
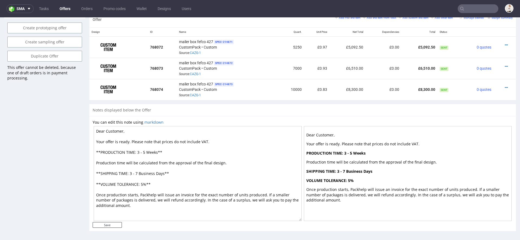
scroll to position [320, 0]
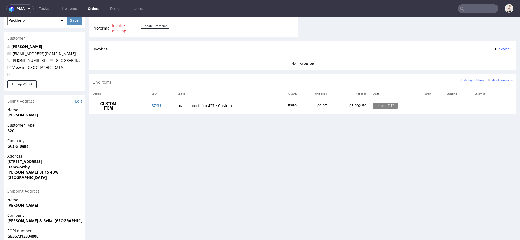
scroll to position [239, 0]
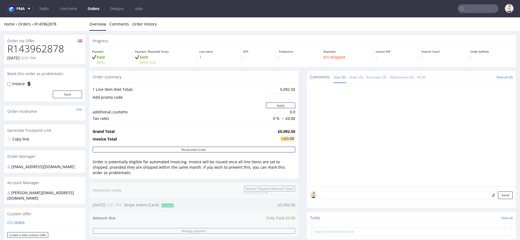
click at [45, 47] on h1 "R143962878" at bounding box center [44, 48] width 75 height 11
copy h1 "R143962878"
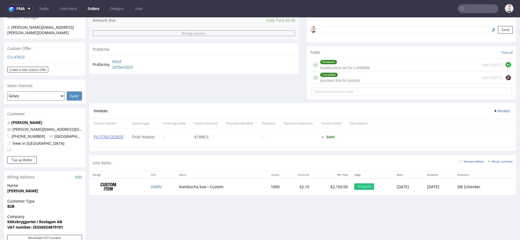
scroll to position [166, 0]
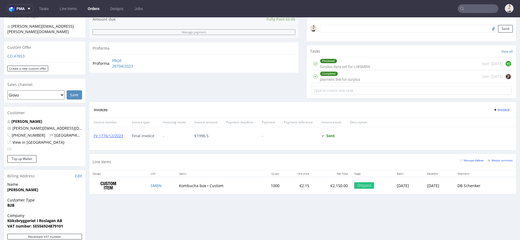
click at [228, 213] on div "Progress Payment Paid Wed 15 Nov Payment “Received” Email Sent Wed 15 Nov 09:59…" at bounding box center [302, 114] width 427 height 490
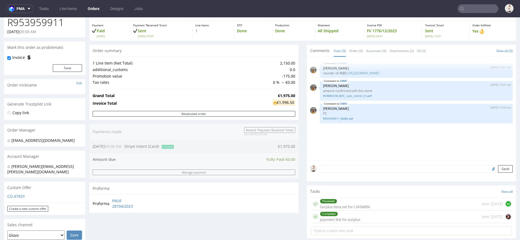
scroll to position [0, 0]
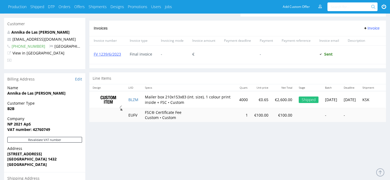
scroll to position [256, 0]
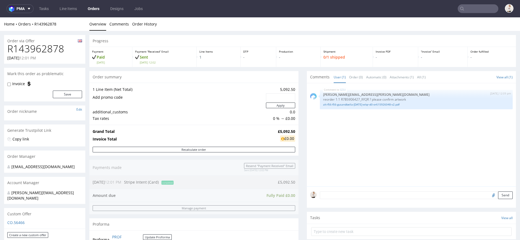
click at [52, 49] on h1 "R143962878" at bounding box center [44, 48] width 75 height 11
copy h1 "R143962878"
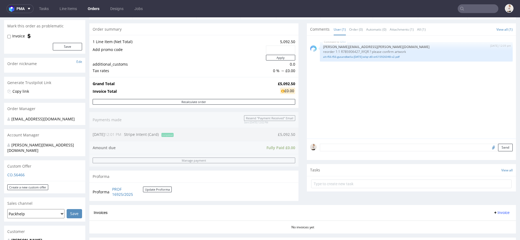
scroll to position [6, 0]
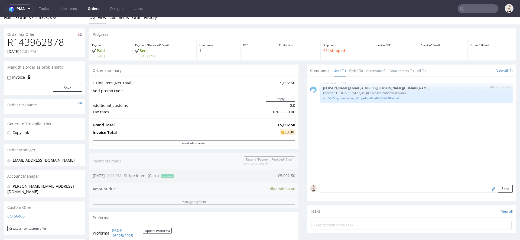
click at [281, 122] on strong "£5,092.50" at bounding box center [286, 124] width 17 height 5
copy strong "£5,092.50"
click at [84, 8] on ul "Tasks Line Items Orders Designs Jobs" at bounding box center [91, 8] width 115 height 9
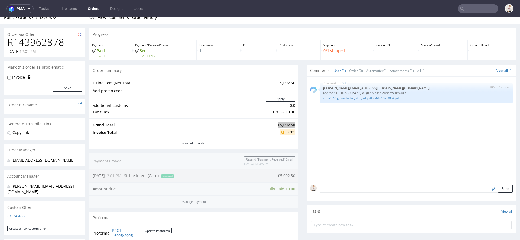
click at [93, 8] on link "Orders" at bounding box center [93, 8] width 18 height 9
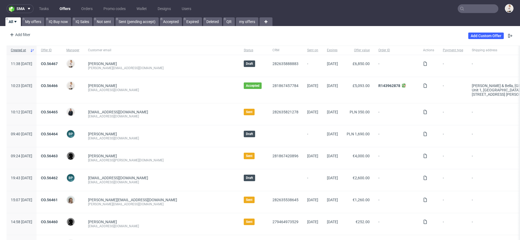
click at [480, 5] on input "text" at bounding box center [478, 8] width 41 height 9
